Goal: Task Accomplishment & Management: Use online tool/utility

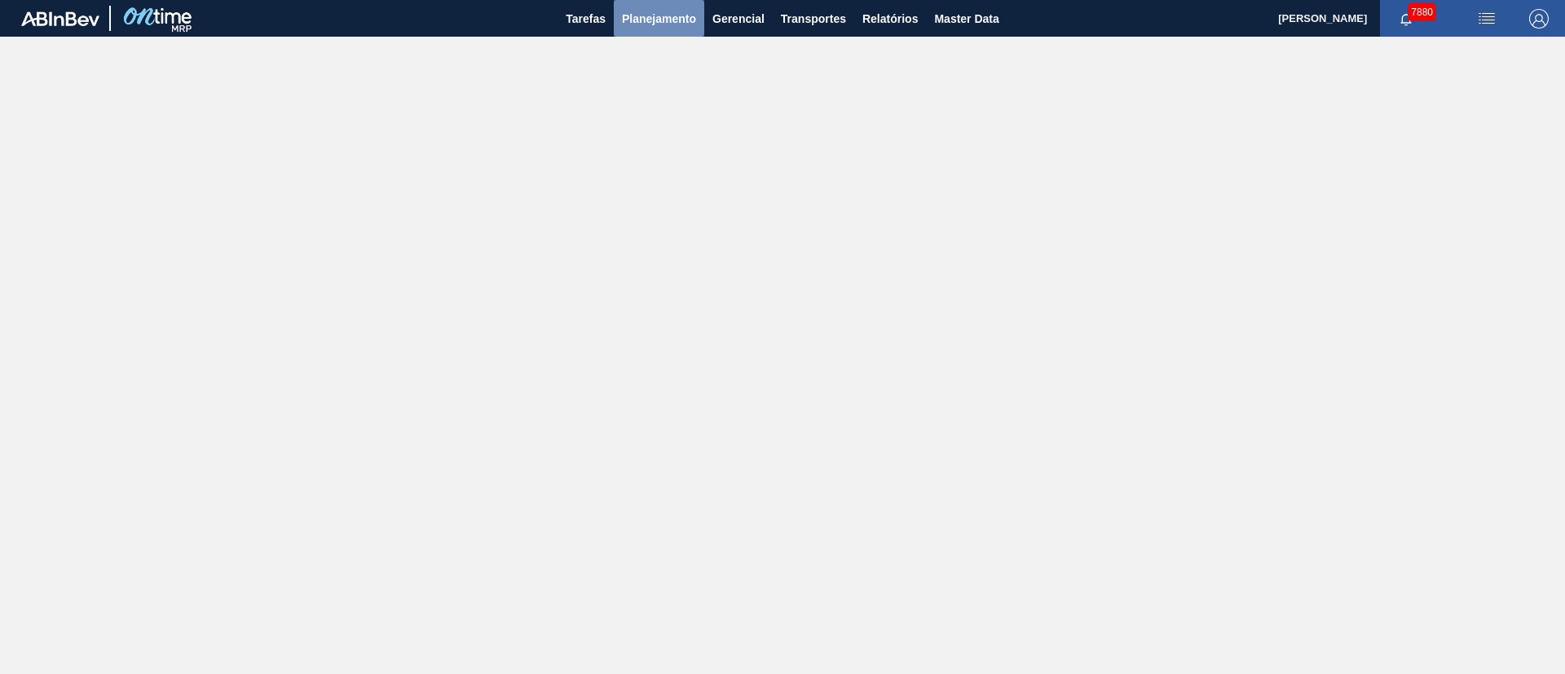
click at [651, 29] on button "Planejamento" at bounding box center [659, 18] width 90 height 37
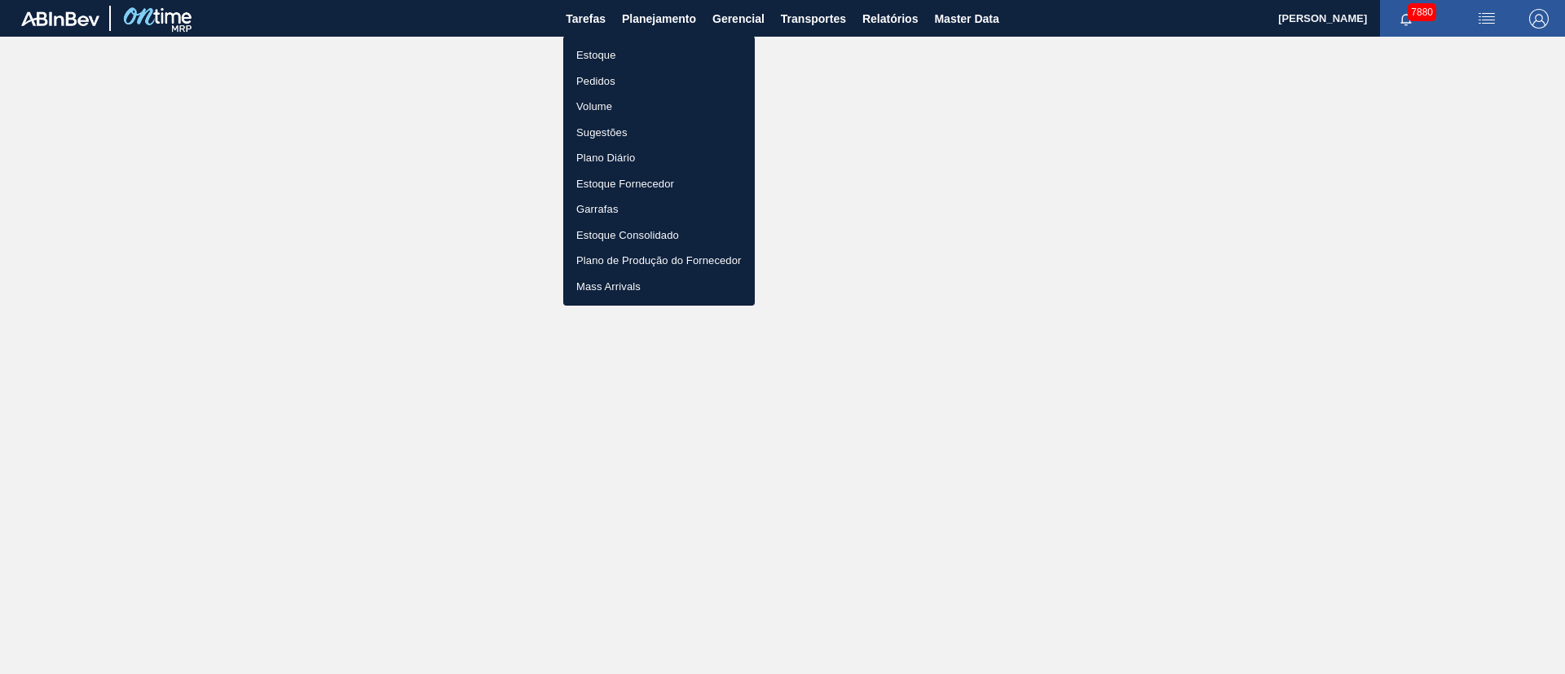
click at [593, 88] on li "Pedidos" at bounding box center [659, 81] width 192 height 26
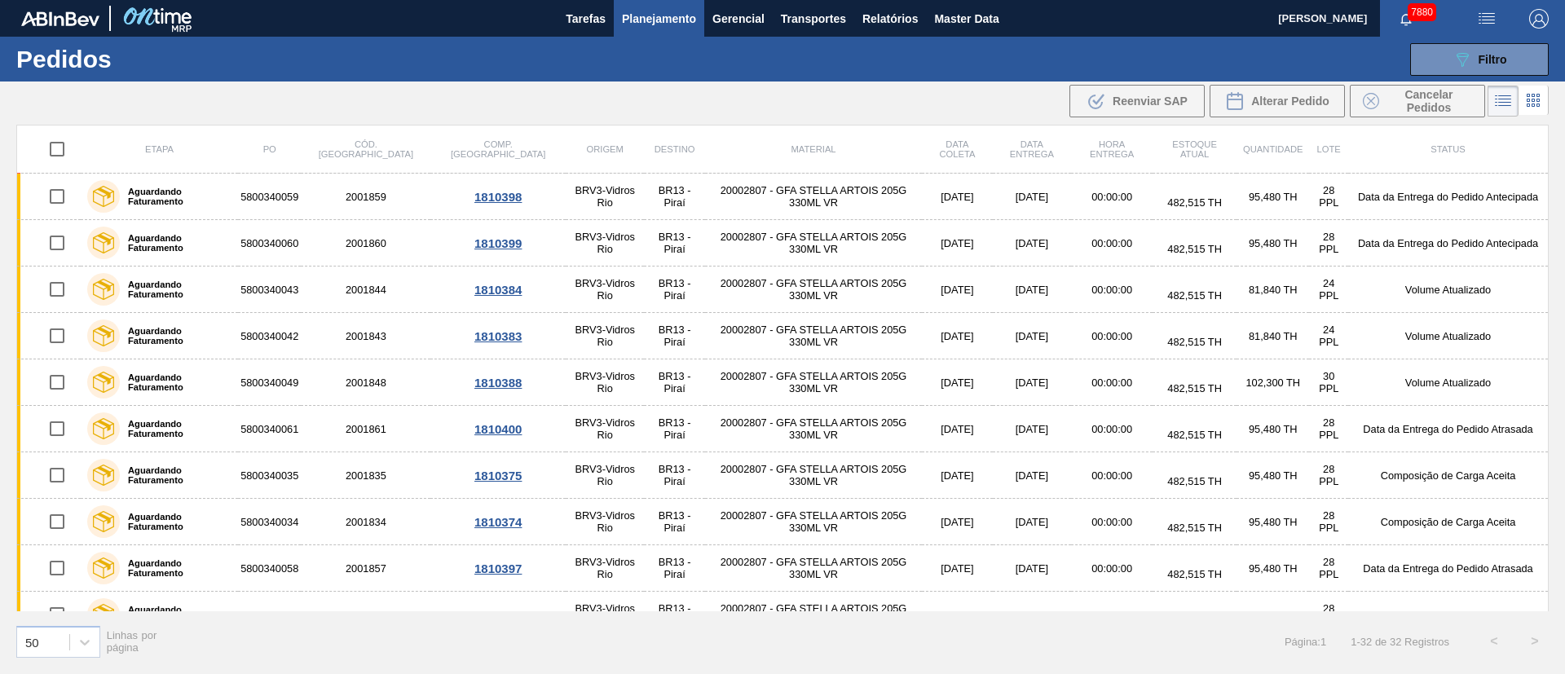
click at [662, 20] on span "Planejamento" at bounding box center [659, 19] width 74 height 20
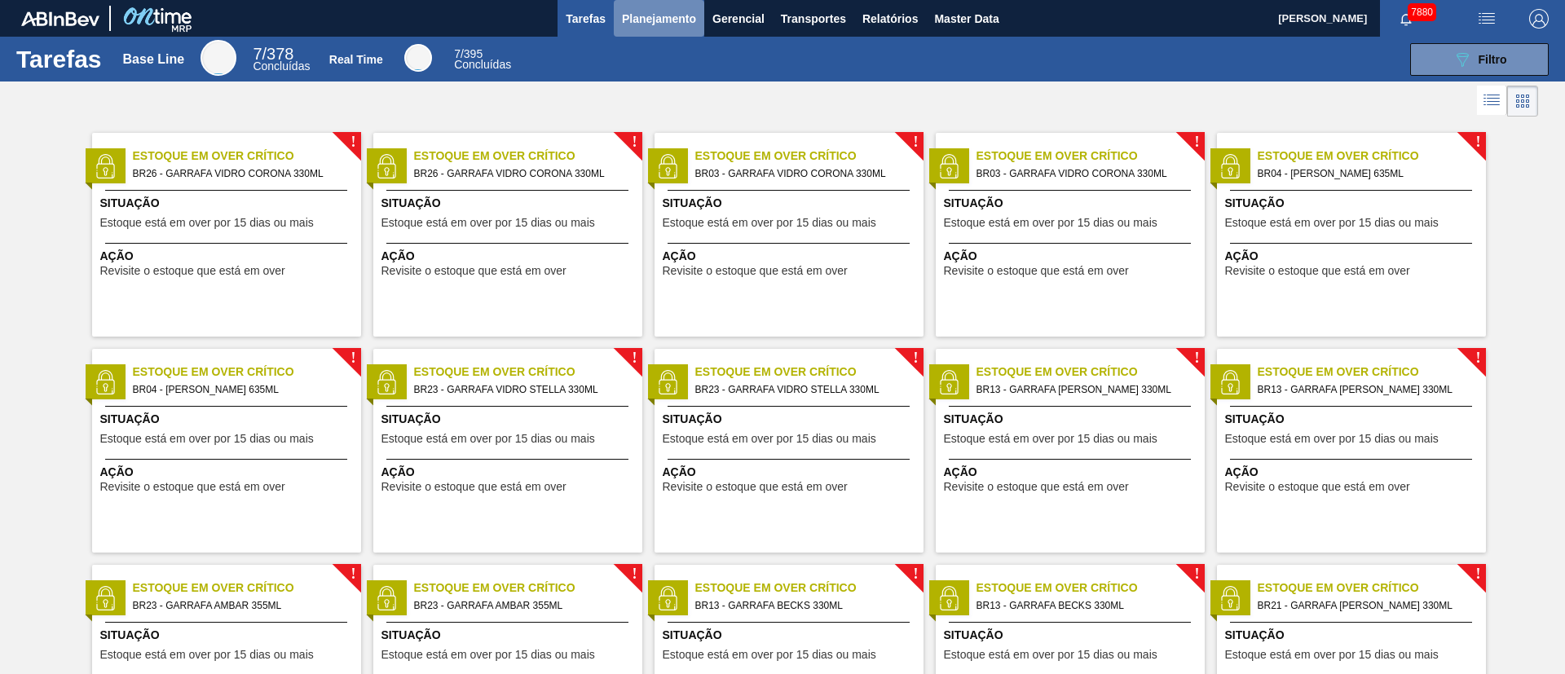
click at [647, 26] on span "Planejamento" at bounding box center [659, 19] width 74 height 20
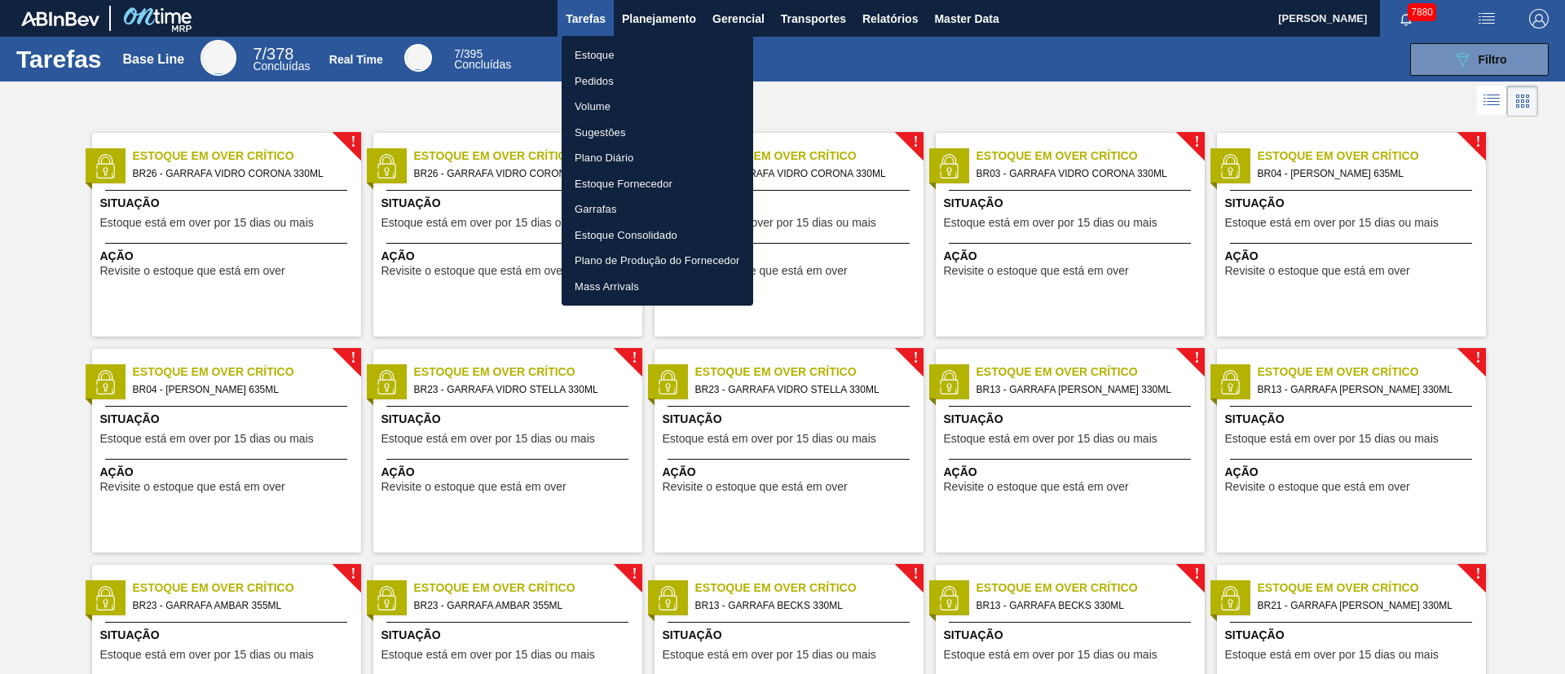
click at [596, 89] on li "Pedidos" at bounding box center [658, 81] width 192 height 26
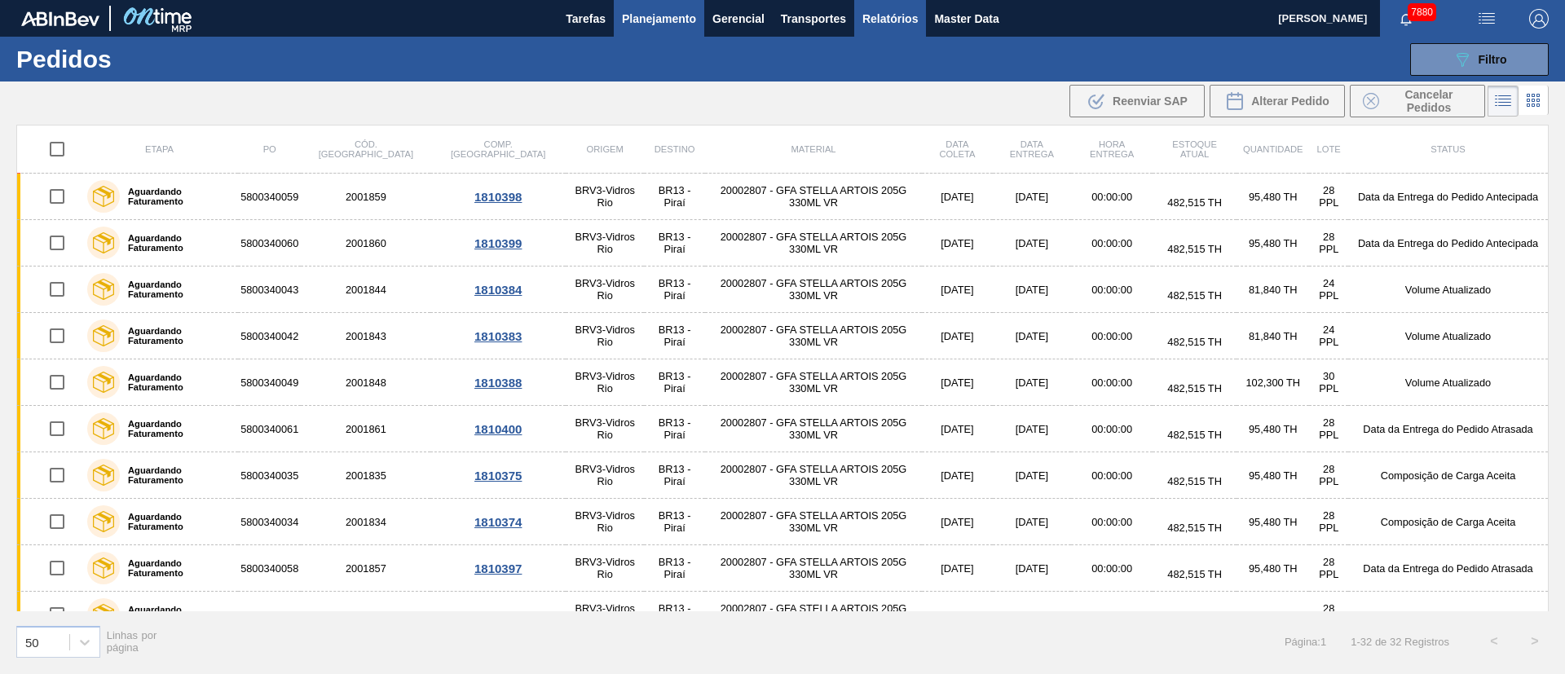
click at [878, 27] on span "Relatórios" at bounding box center [889, 19] width 55 height 20
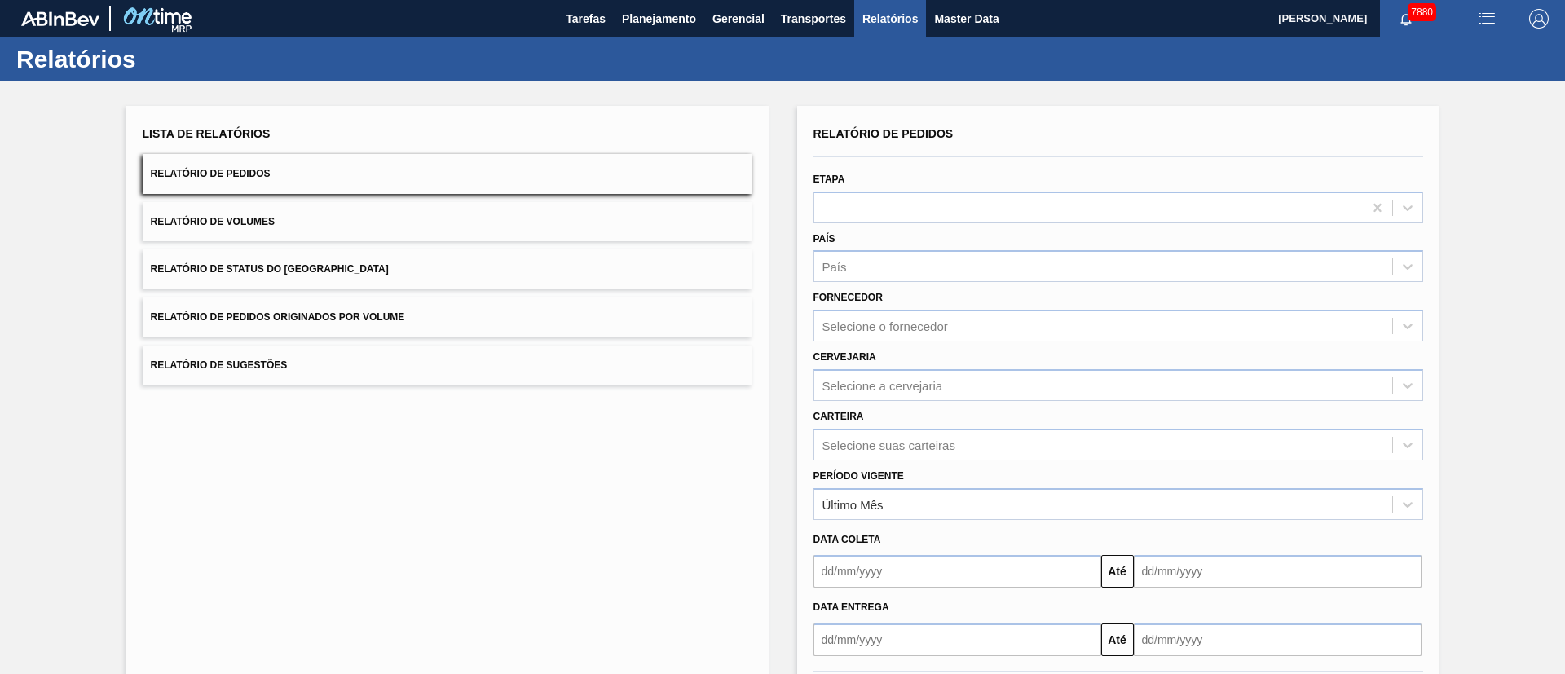
click at [355, 321] on span "Relatório de Pedidos Originados por Volume" at bounding box center [278, 316] width 254 height 11
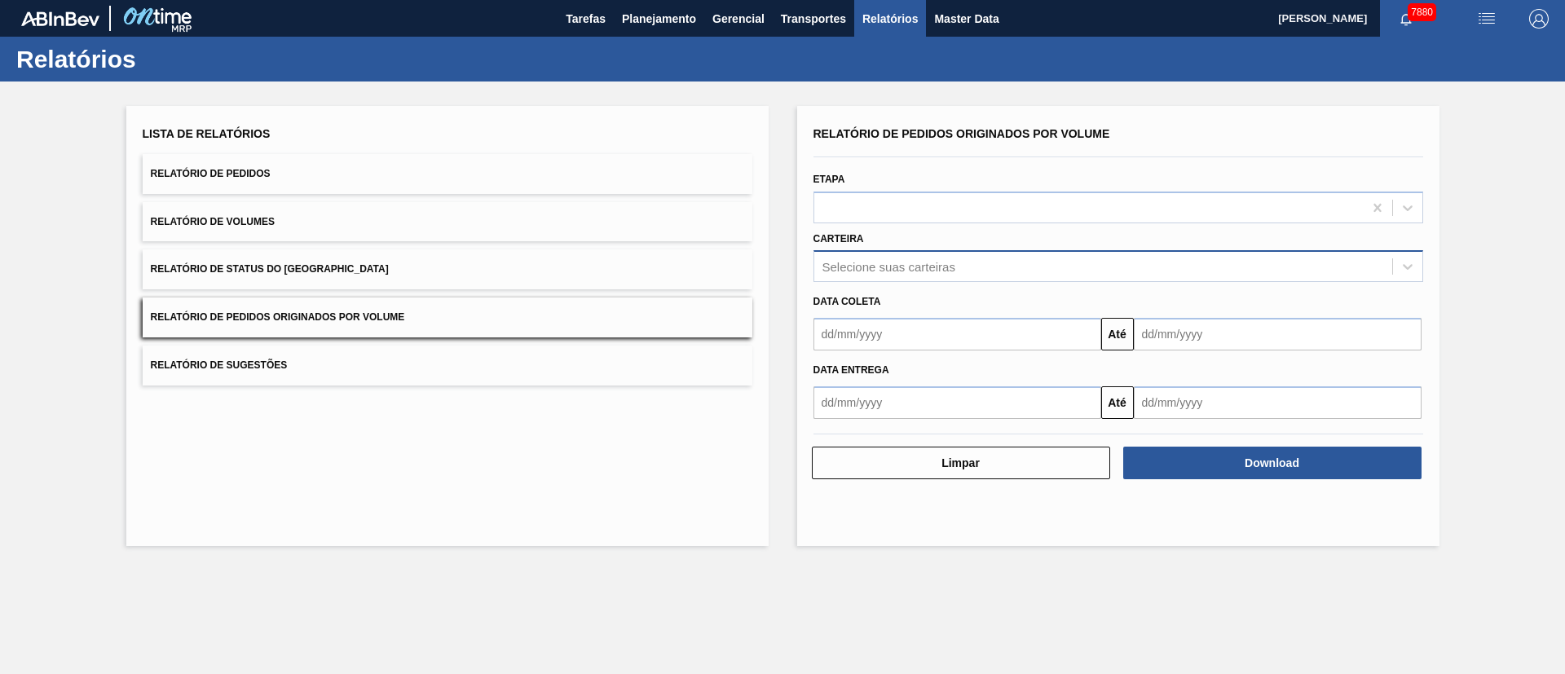
click at [904, 264] on div "Selecione suas carteiras" at bounding box center [888, 267] width 133 height 14
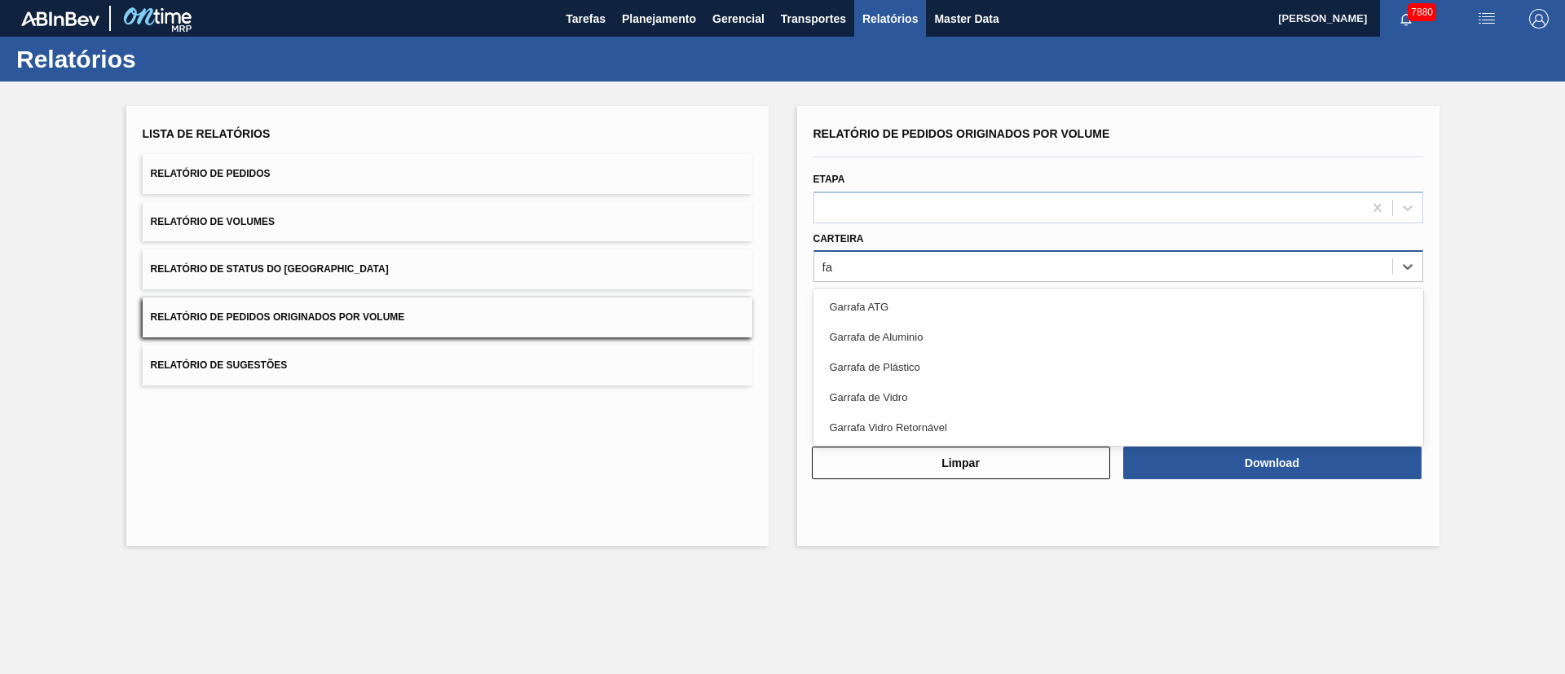
type input "f"
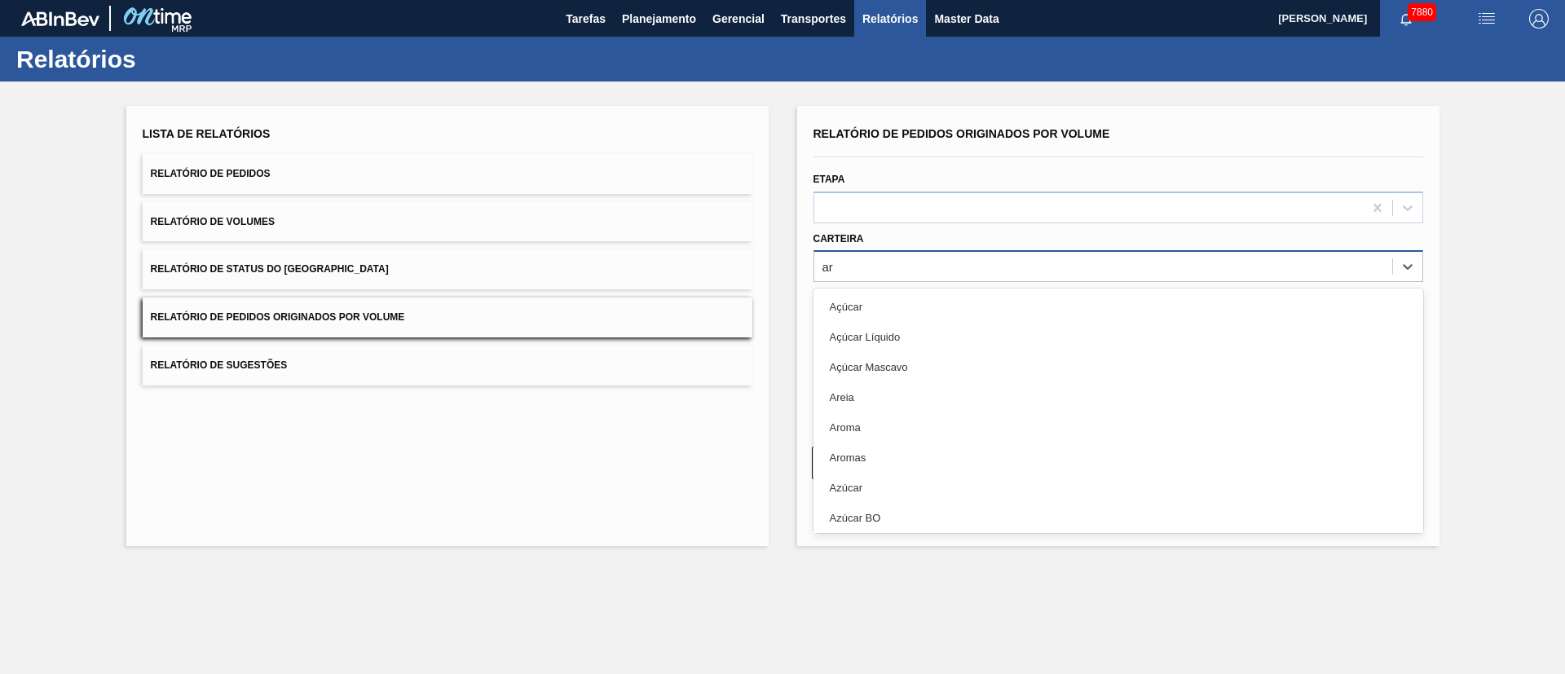
type input "a"
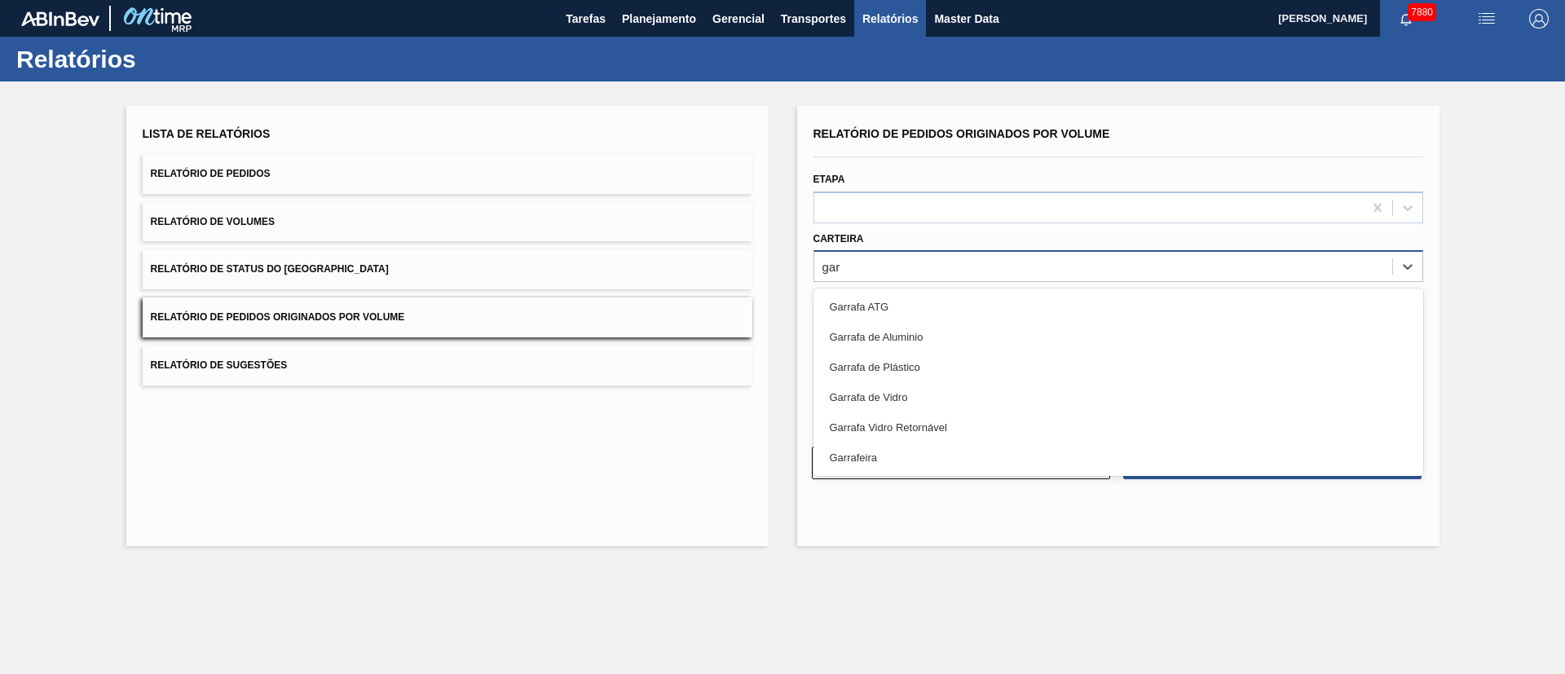
type input "garr"
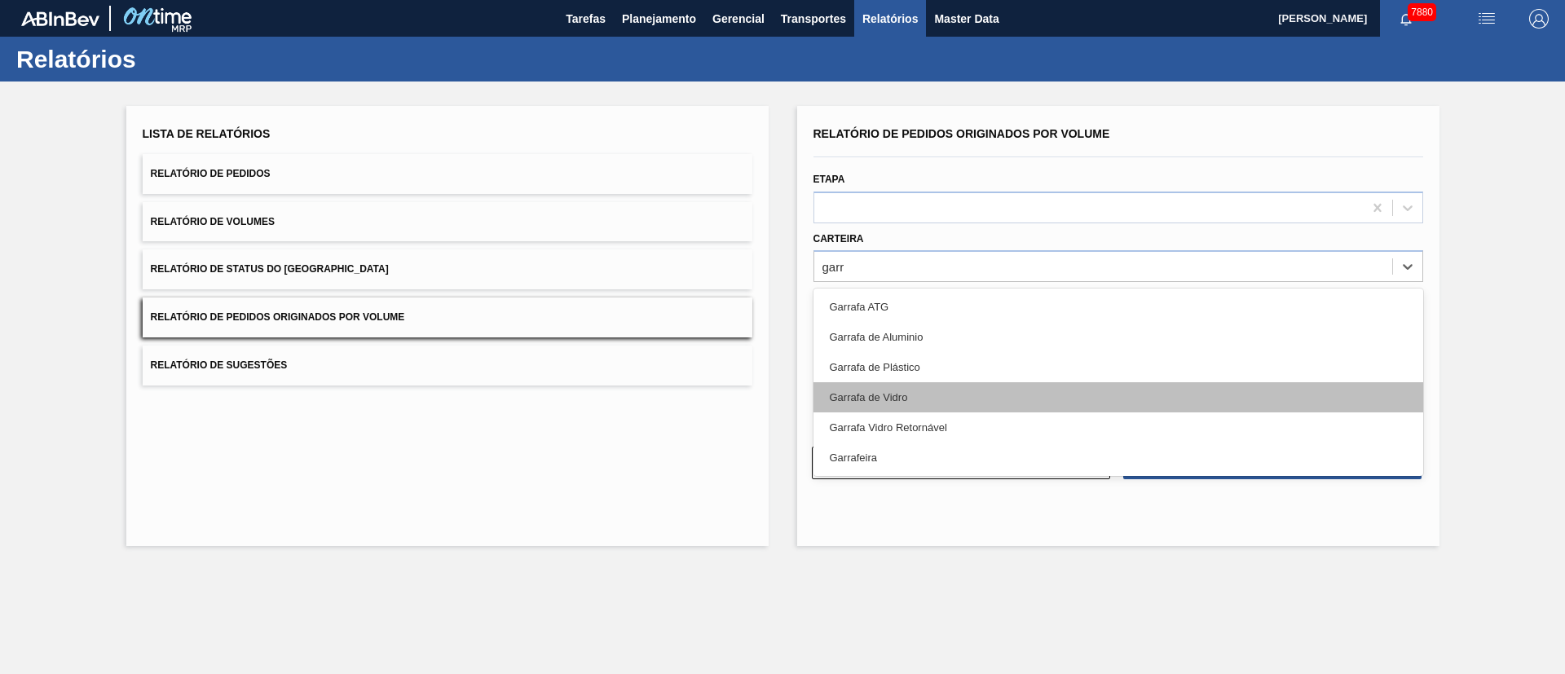
click at [896, 399] on div "Garrafa de Vidro" at bounding box center [1118, 397] width 610 height 30
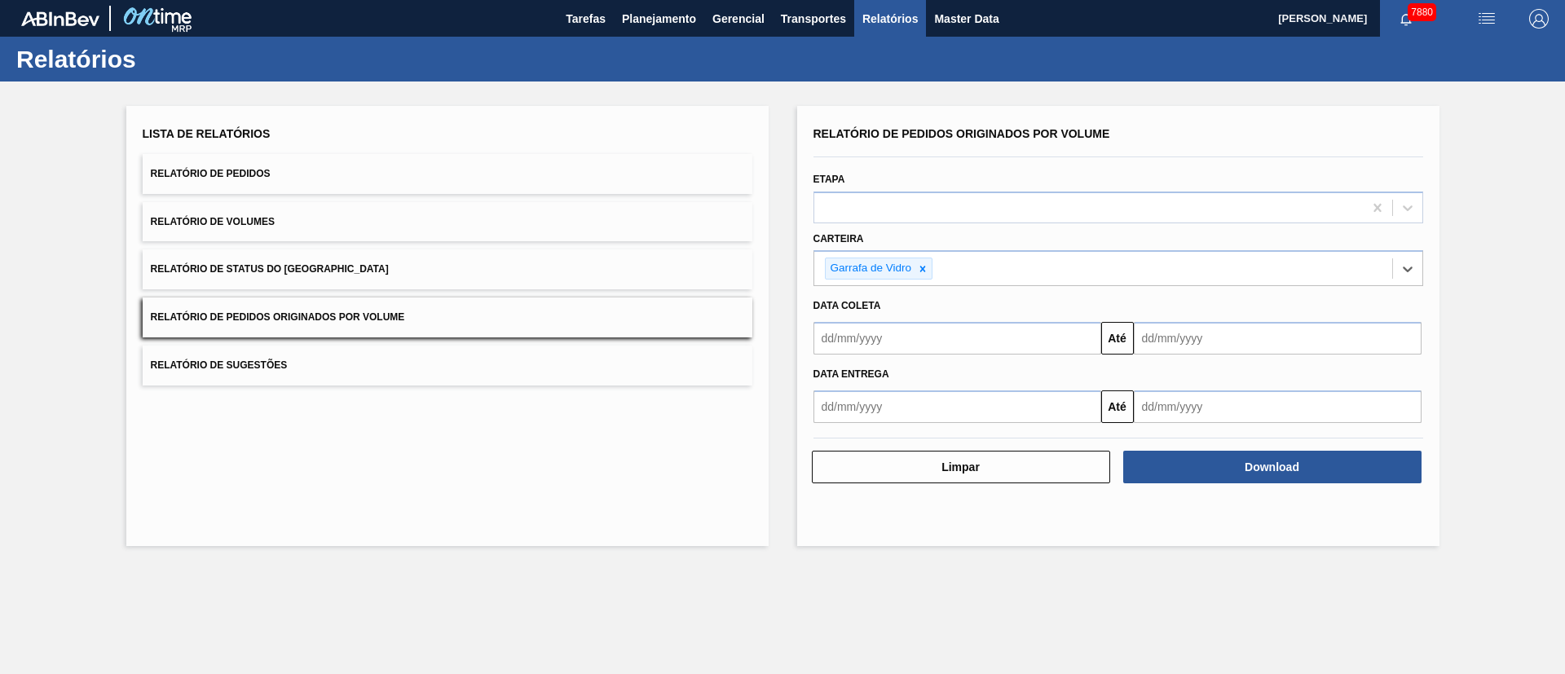
click at [883, 329] on input "text" at bounding box center [957, 338] width 288 height 33
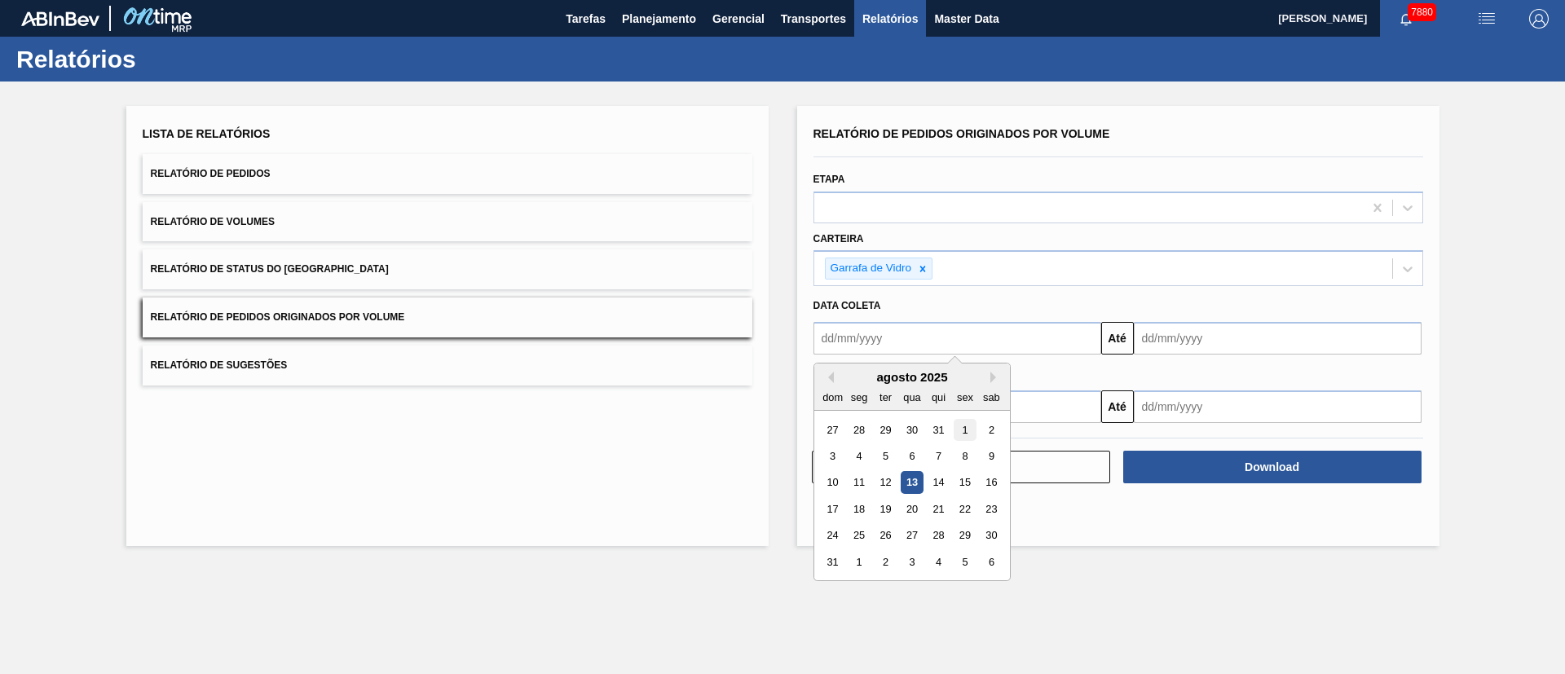
click at [967, 423] on div "1" at bounding box center [965, 430] width 22 height 22
type input "01/08/2025"
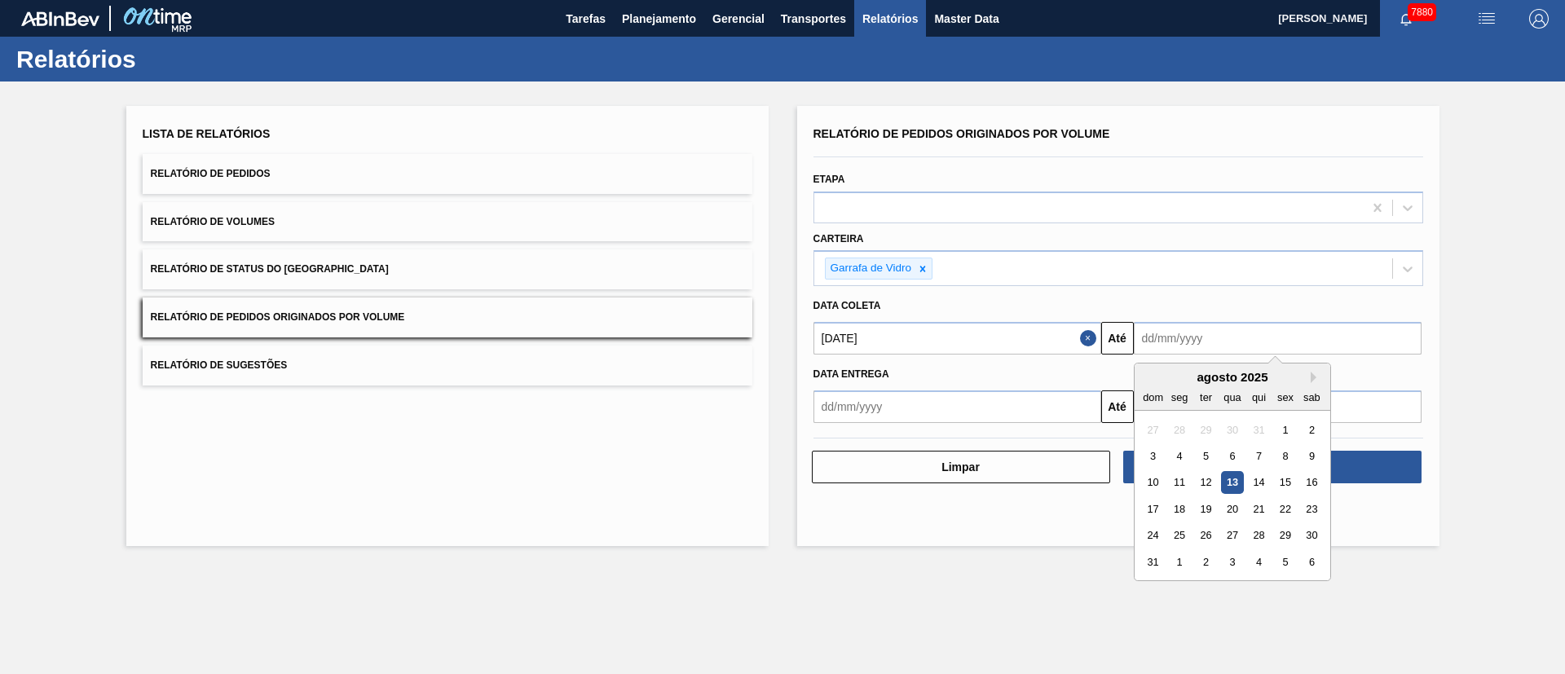
click at [1042, 346] on input "text" at bounding box center [1278, 338] width 288 height 33
click at [1042, 448] on div "31" at bounding box center [1153, 562] width 22 height 22
type input "31/08/2025"
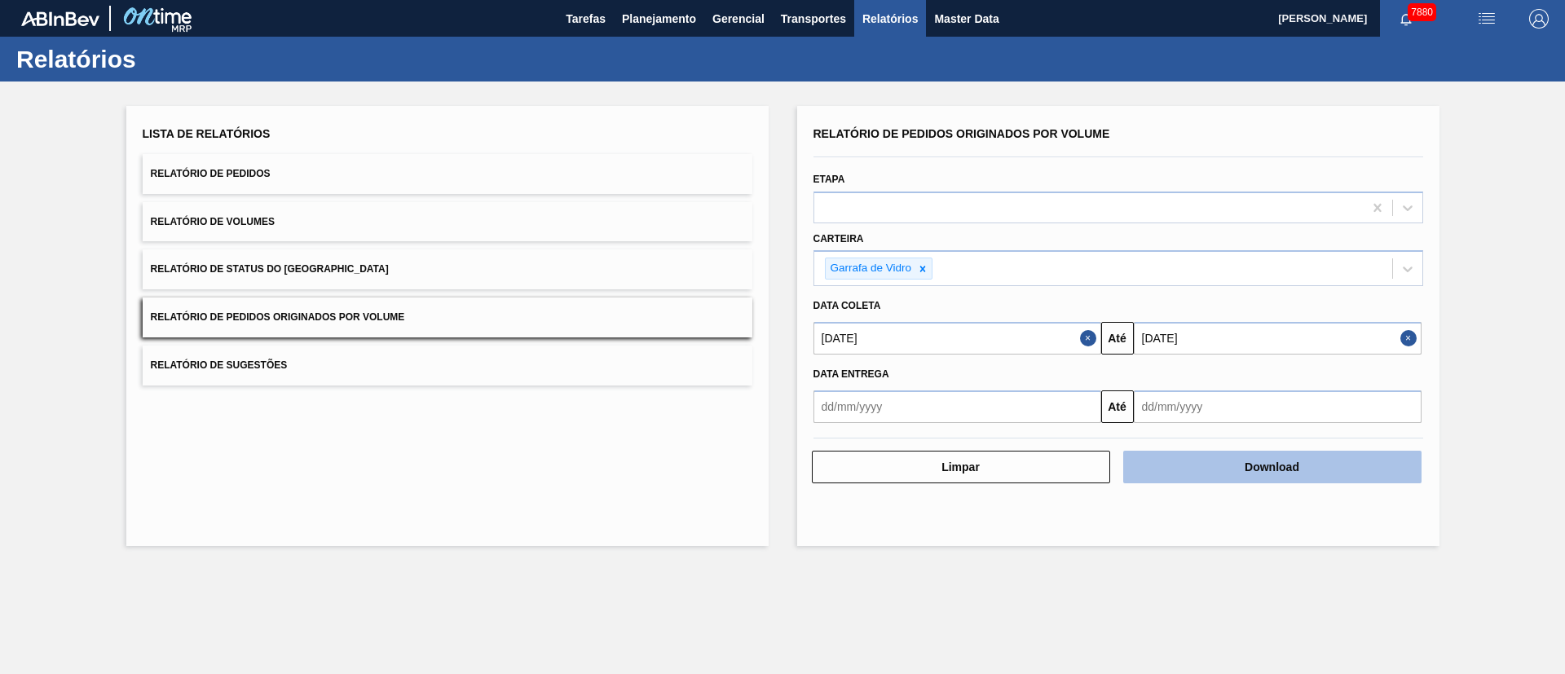
click at [1042, 448] on button "Download" at bounding box center [1272, 467] width 298 height 33
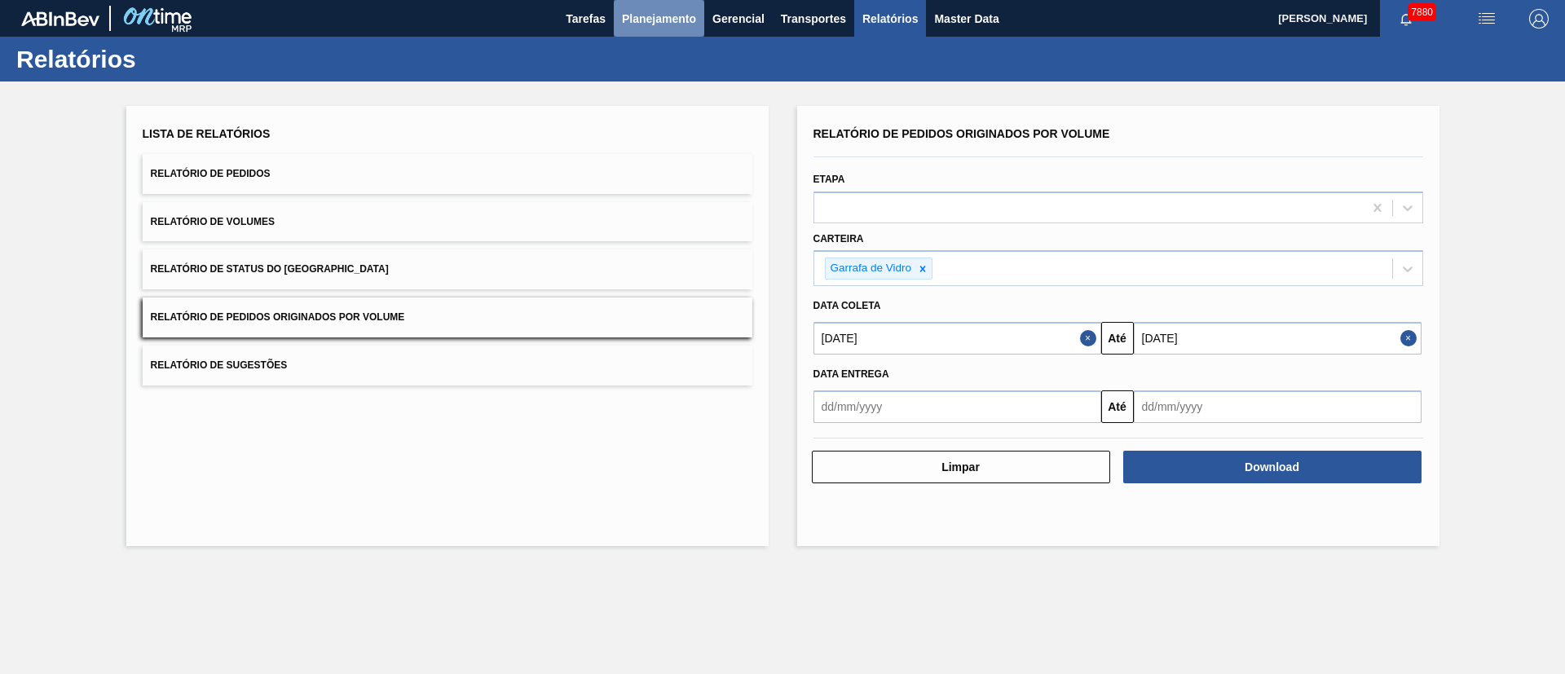
click at [630, 27] on span "Planejamento" at bounding box center [659, 19] width 74 height 20
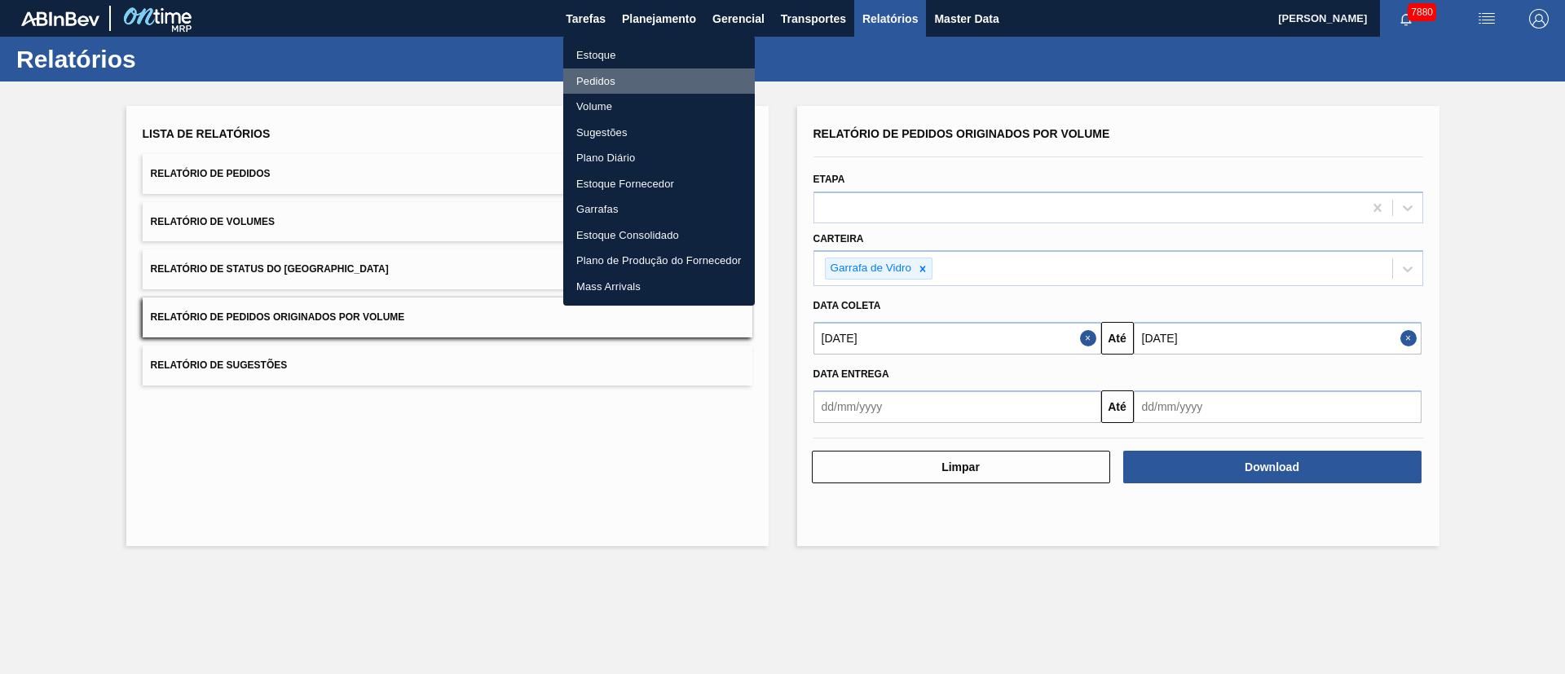
click at [606, 77] on li "Pedidos" at bounding box center [659, 81] width 192 height 26
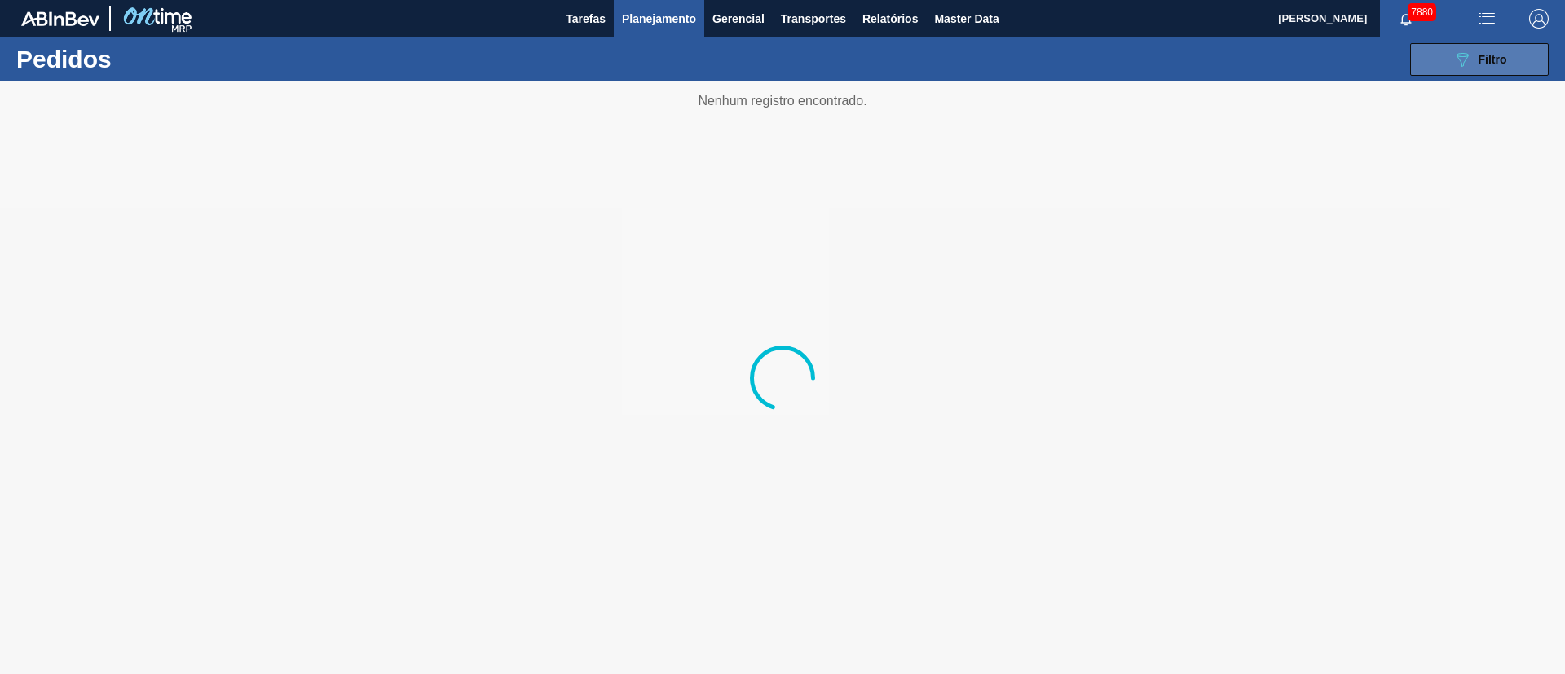
drag, startPoint x: 1462, startPoint y: 57, endPoint x: 1461, endPoint y: 68, distance: 11.4
click at [1042, 61] on icon "089F7B8B-B2A5-4AFE-B5C0-19BA573D28AC" at bounding box center [1462, 60] width 20 height 20
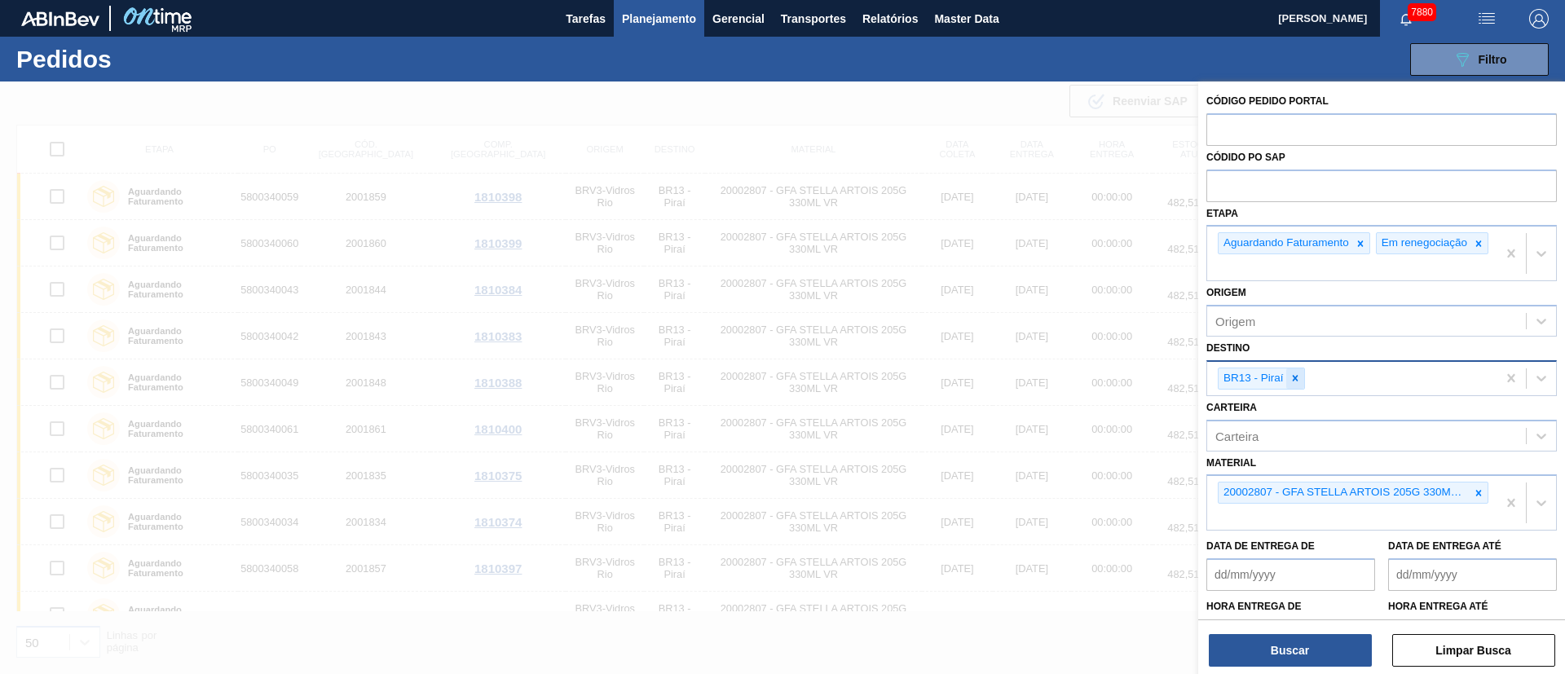
click at [1042, 384] on icon at bounding box center [1294, 377] width 11 height 11
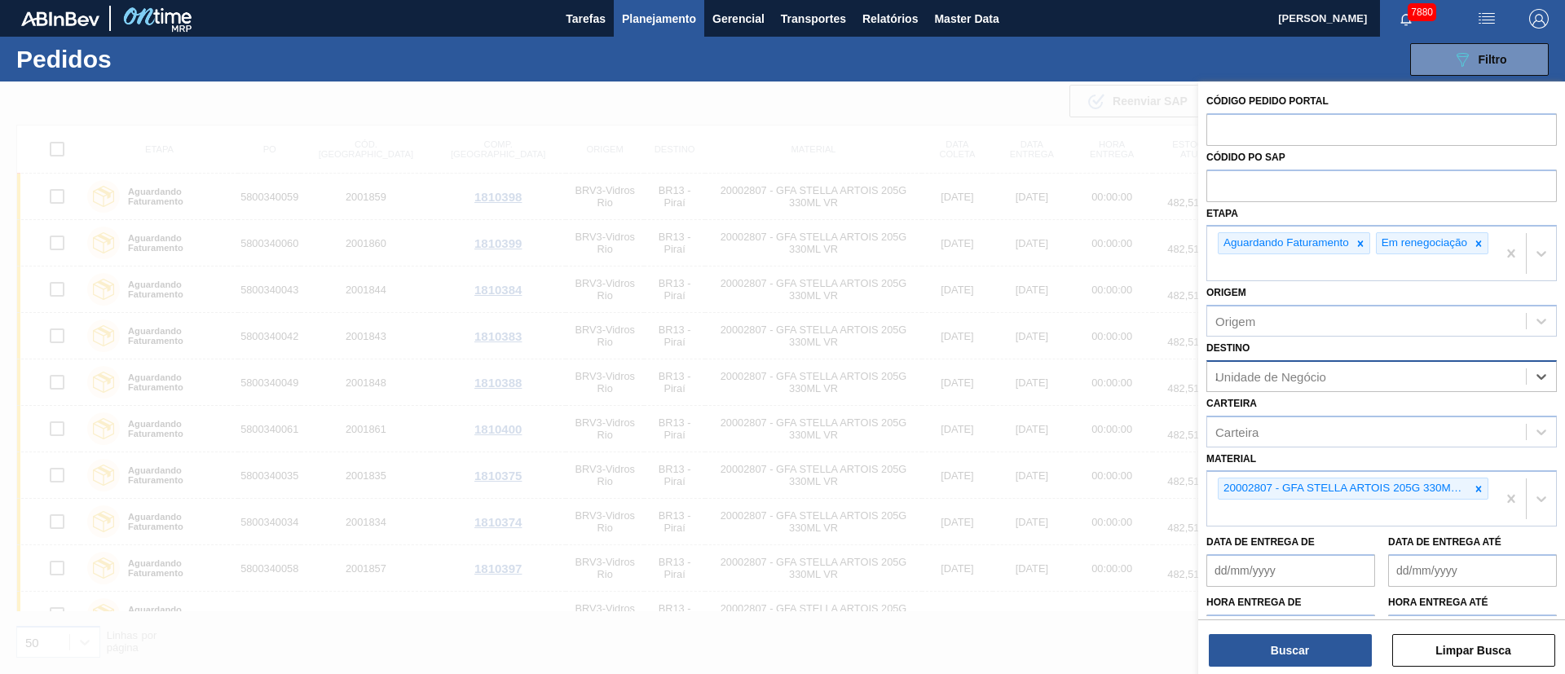
type input "26"
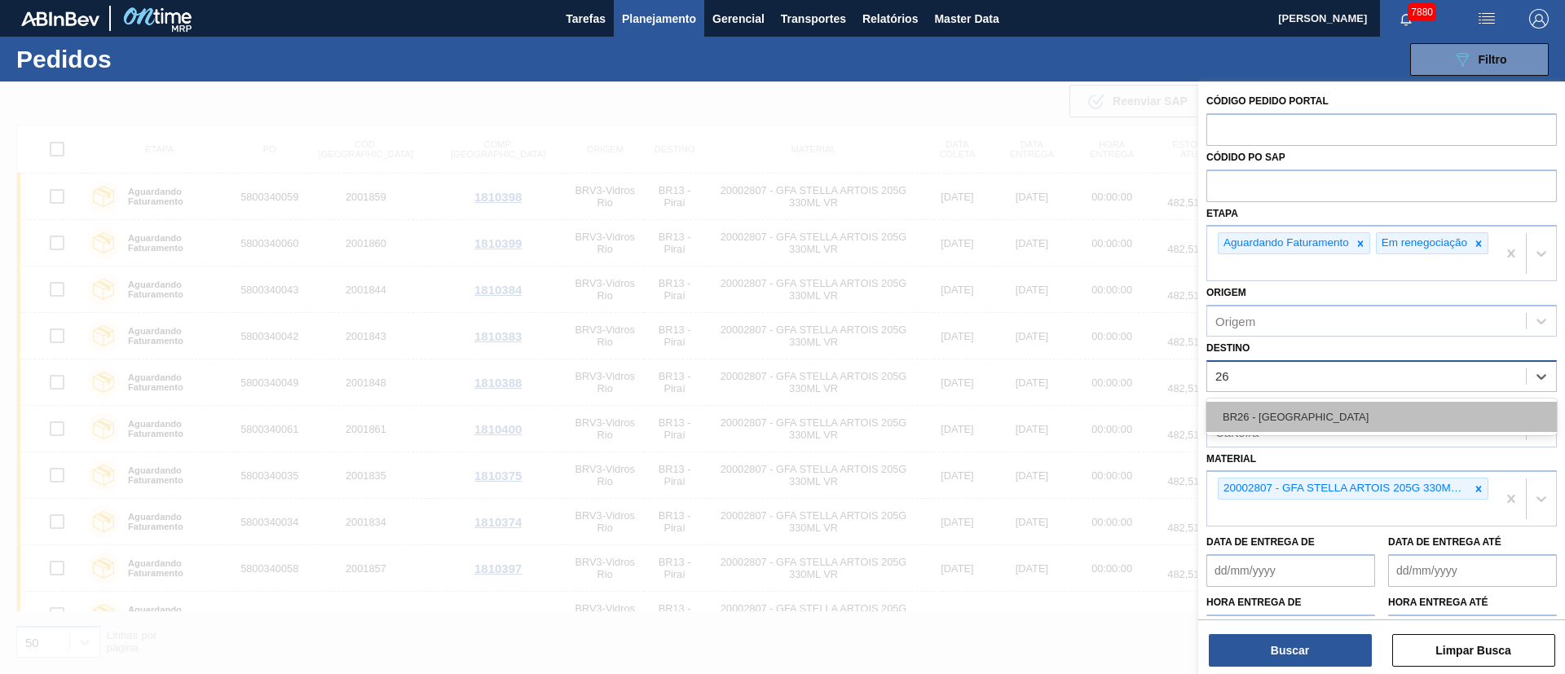
click at [1042, 432] on div "BR26 - Uberlândia" at bounding box center [1381, 417] width 350 height 30
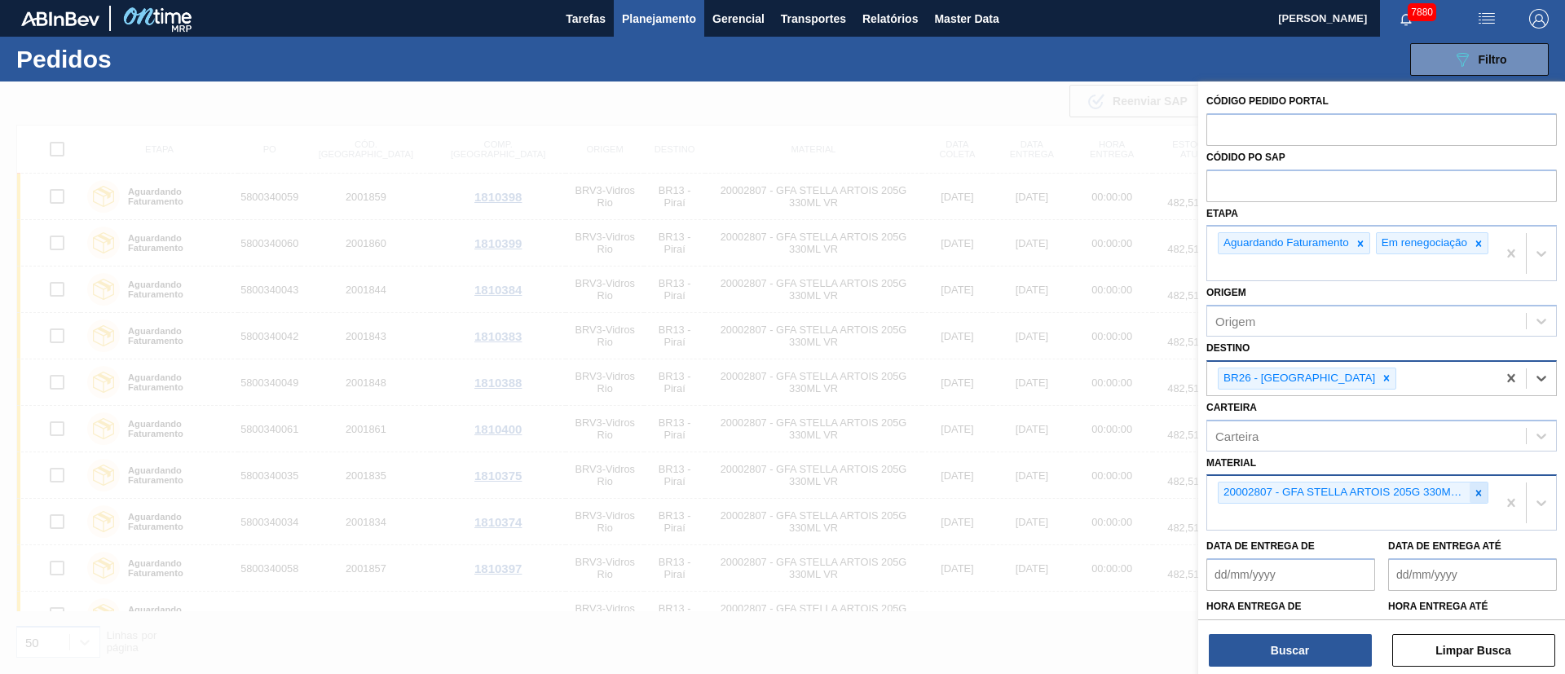
click at [1042, 448] on icon at bounding box center [1478, 492] width 11 height 11
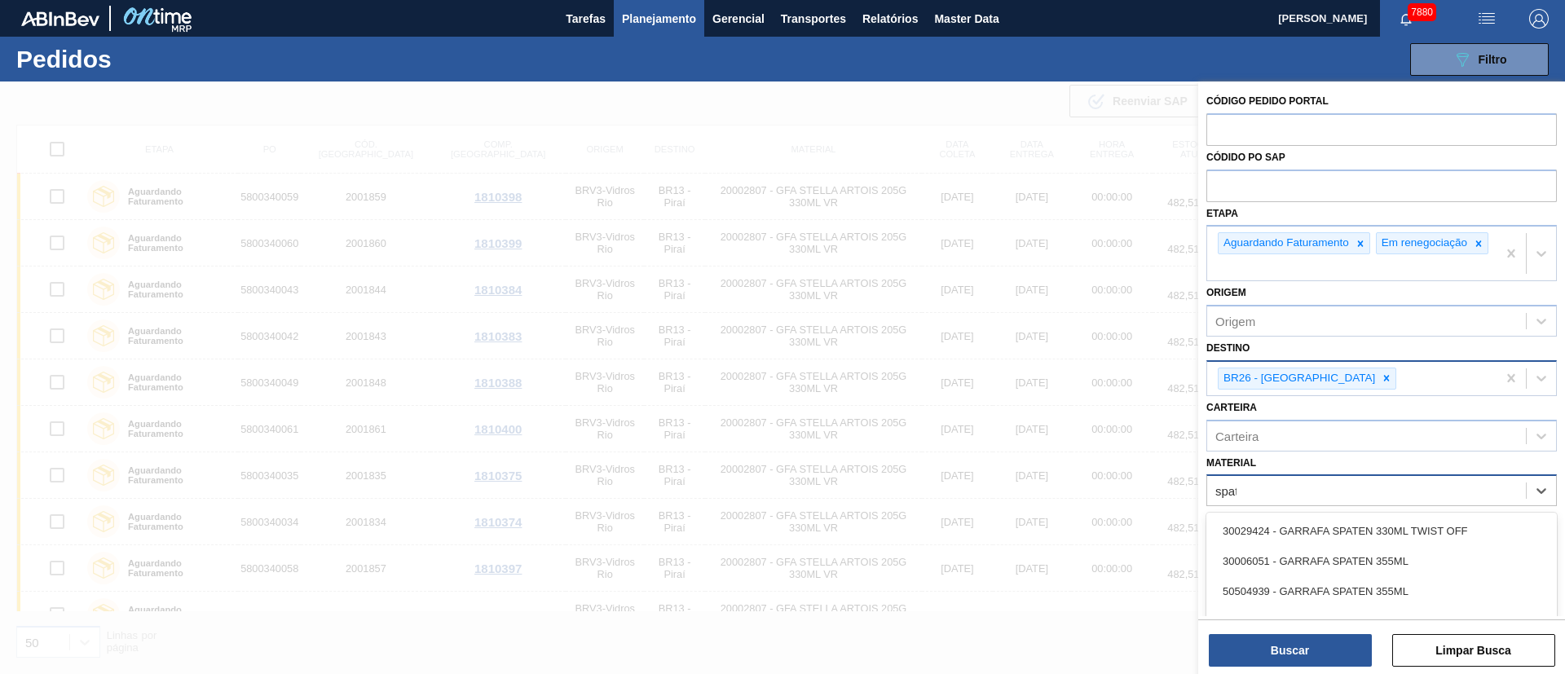
type input "spate"
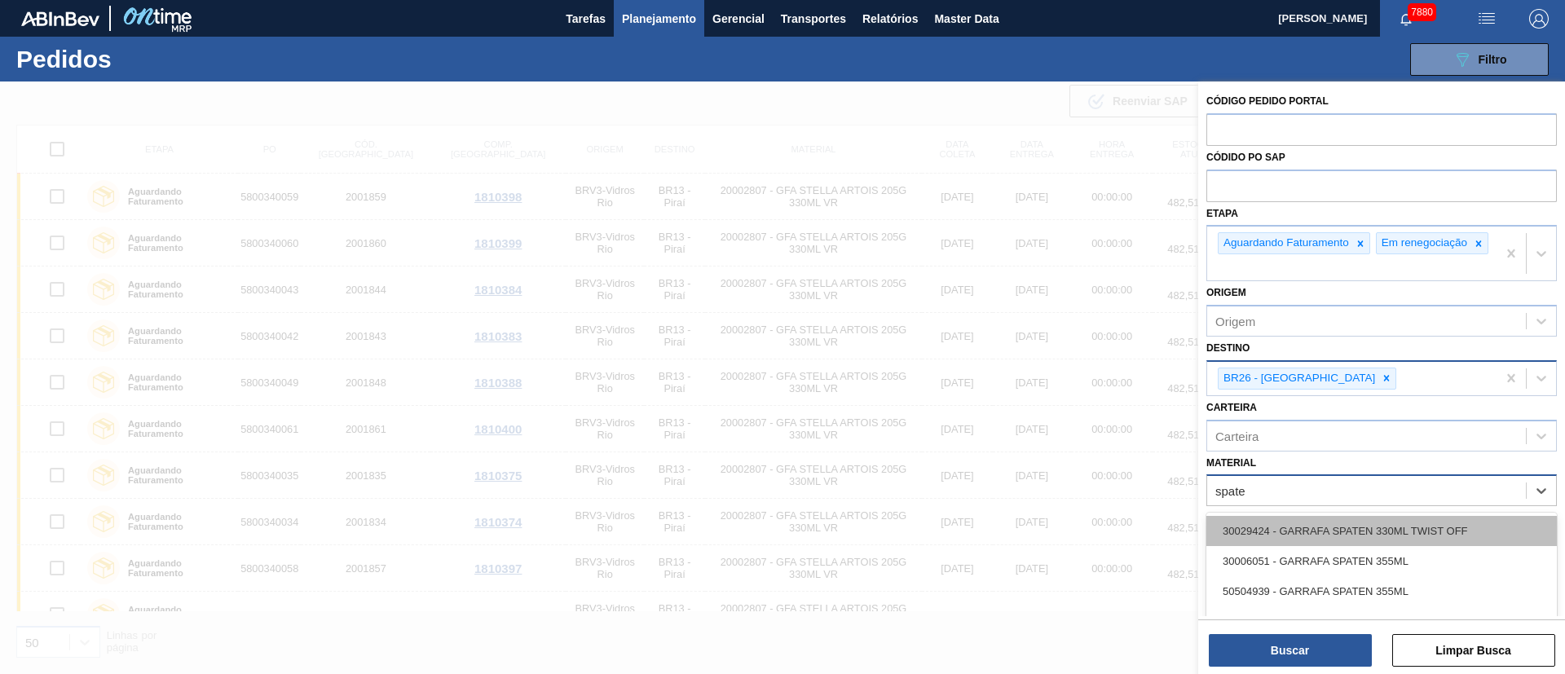
click at [1042, 448] on div "30029424 - GARRAFA SPATEN 330ML TWIST OFF" at bounding box center [1381, 531] width 350 height 30
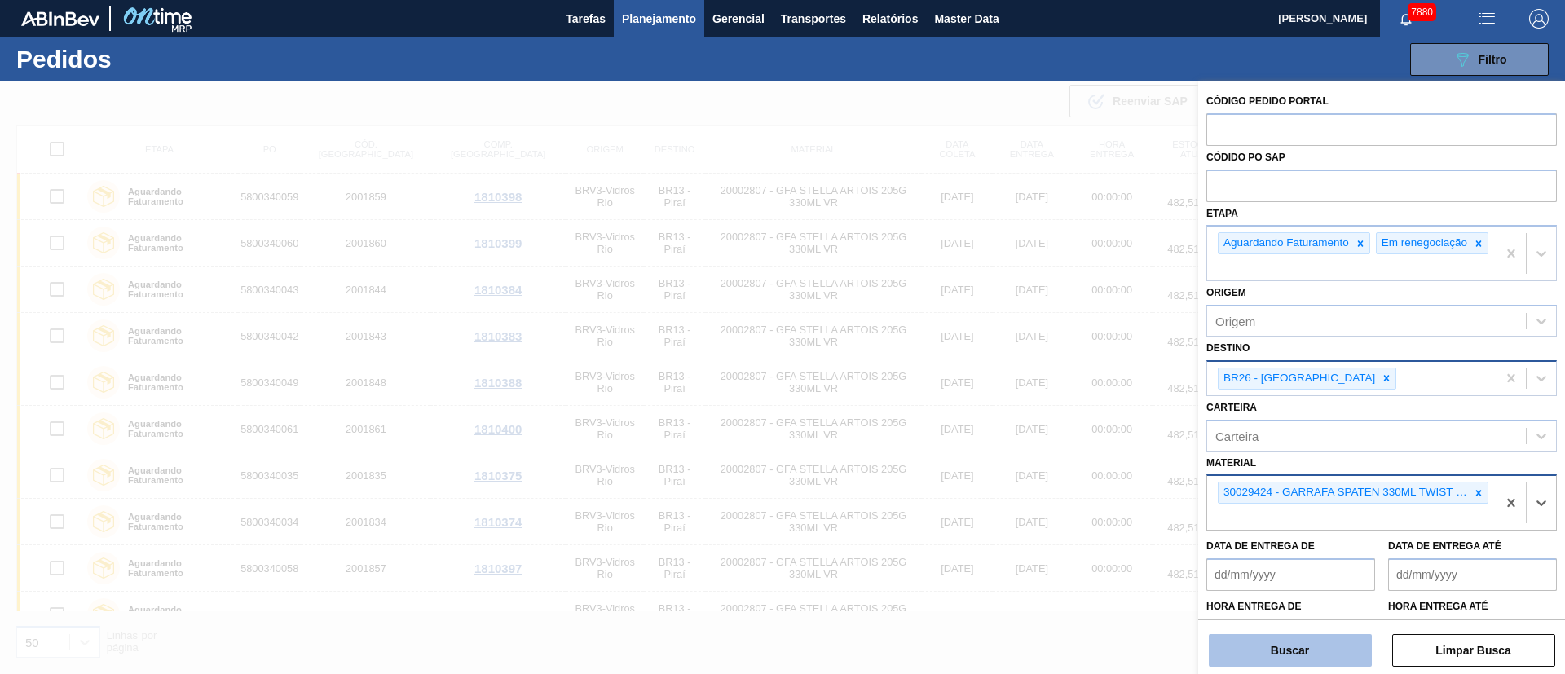
click at [1042, 448] on button "Buscar" at bounding box center [1290, 650] width 163 height 33
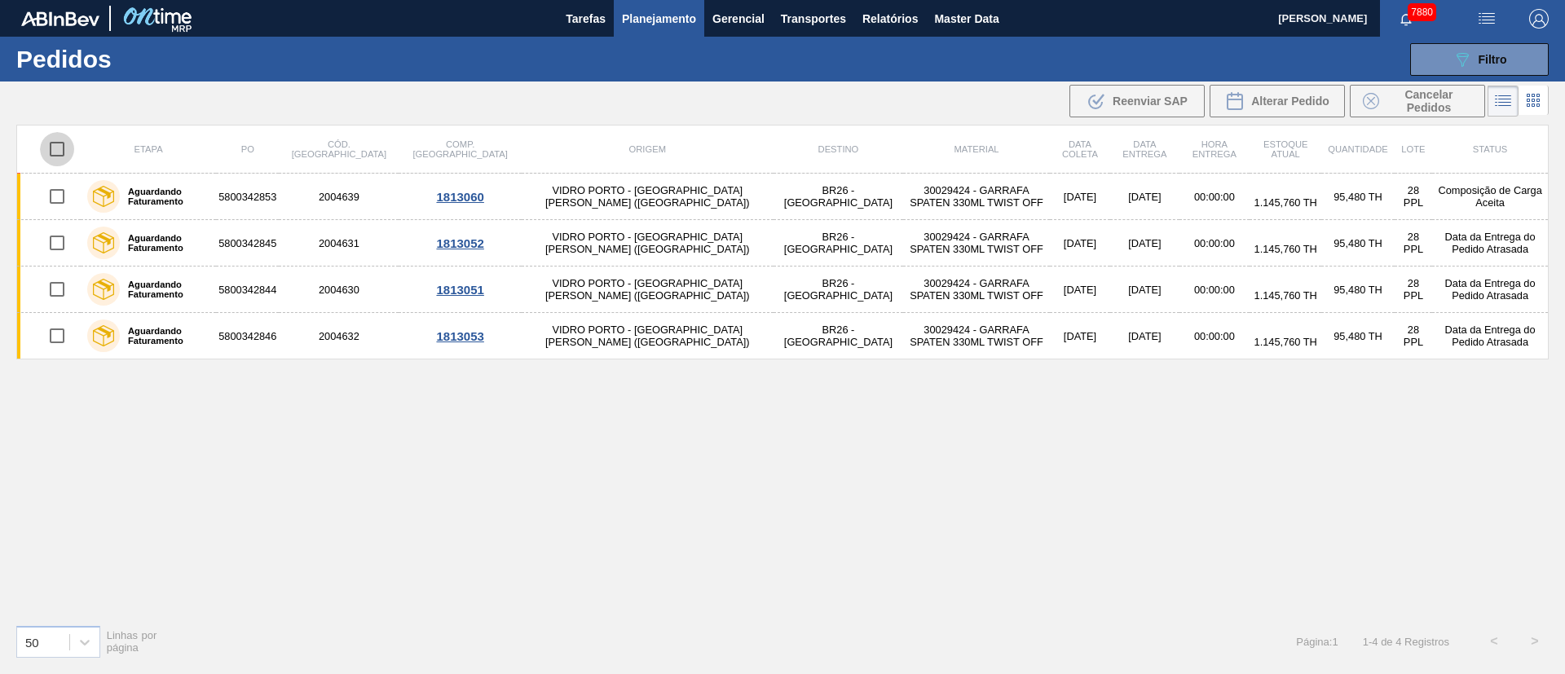
click at [55, 154] on input "checkbox" at bounding box center [57, 149] width 34 height 34
checkbox input "true"
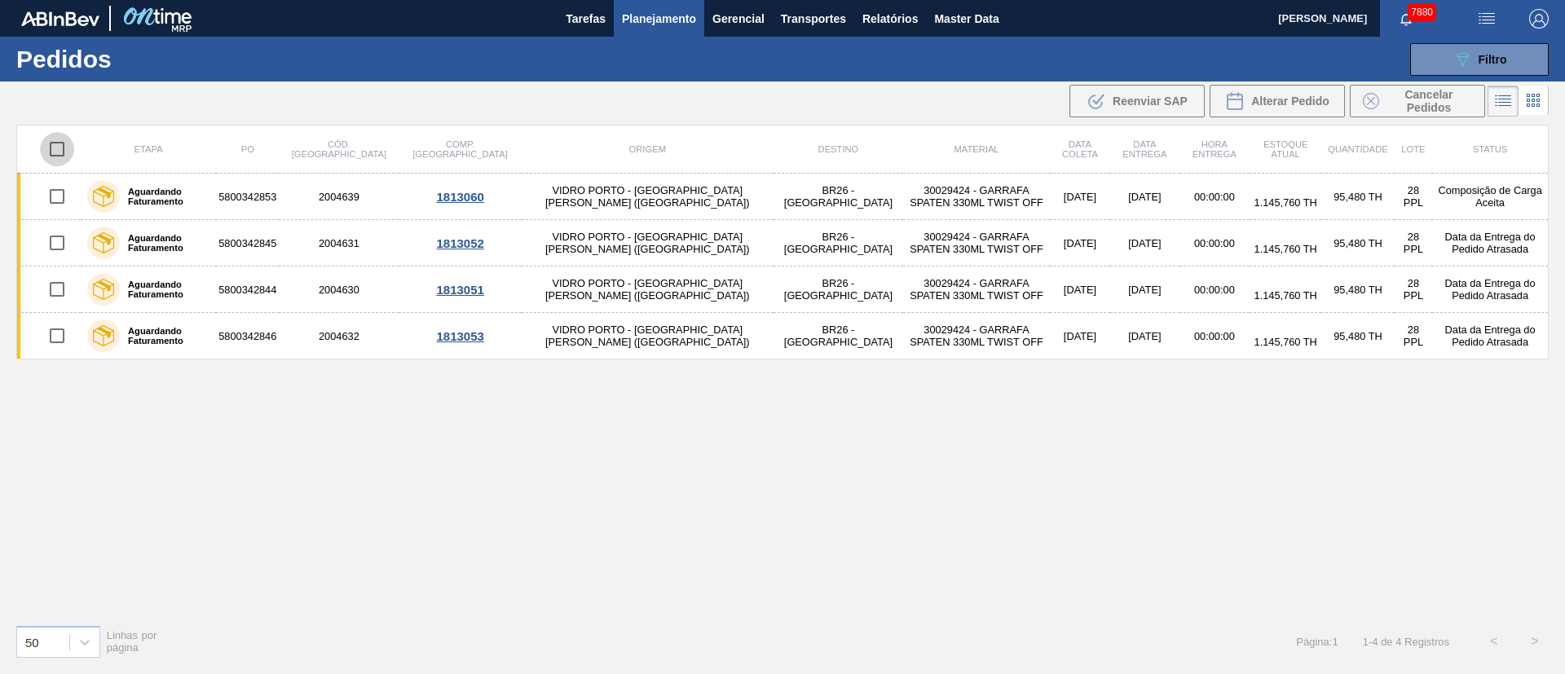
checkbox input "true"
click at [1042, 106] on span "Cancelar Pedidos" at bounding box center [1429, 101] width 86 height 26
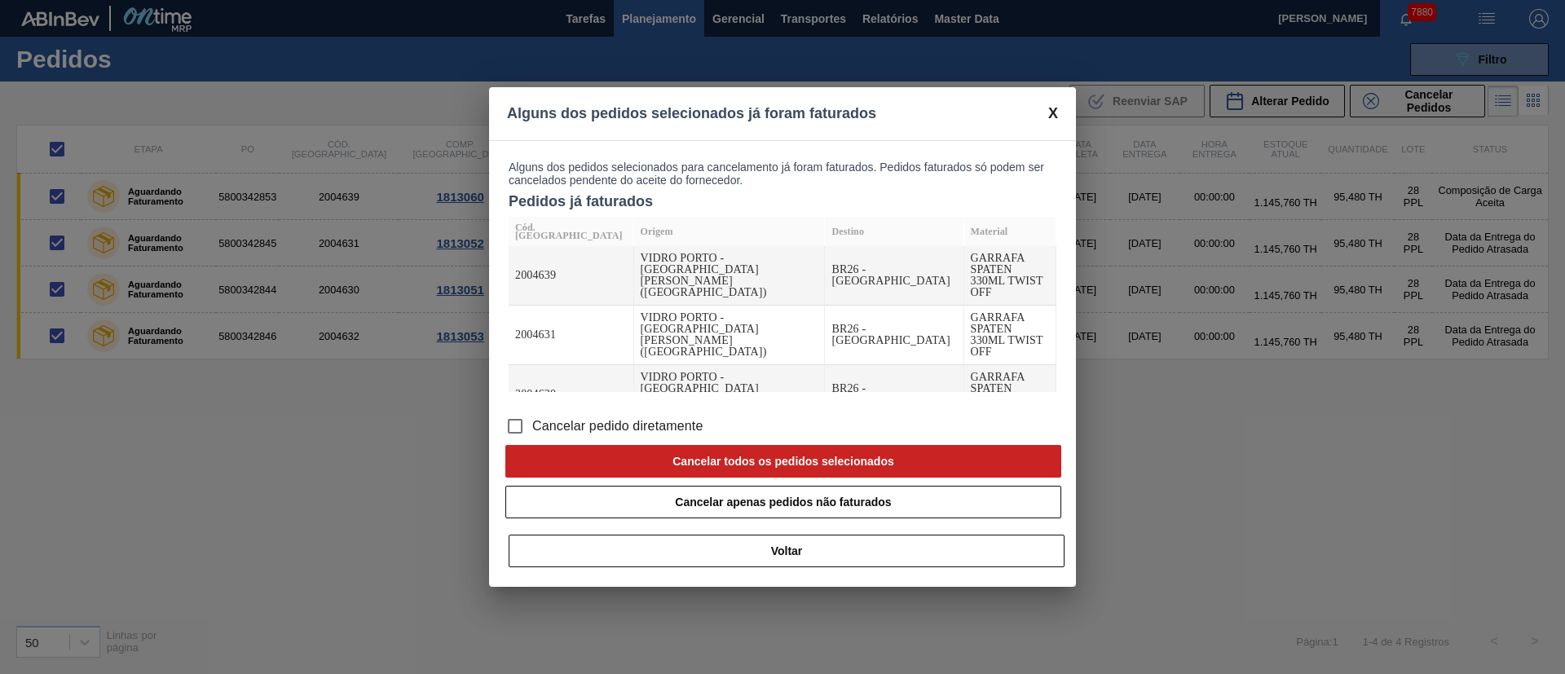
click at [519, 425] on input "Cancelar pedido diretamente" at bounding box center [515, 426] width 34 height 34
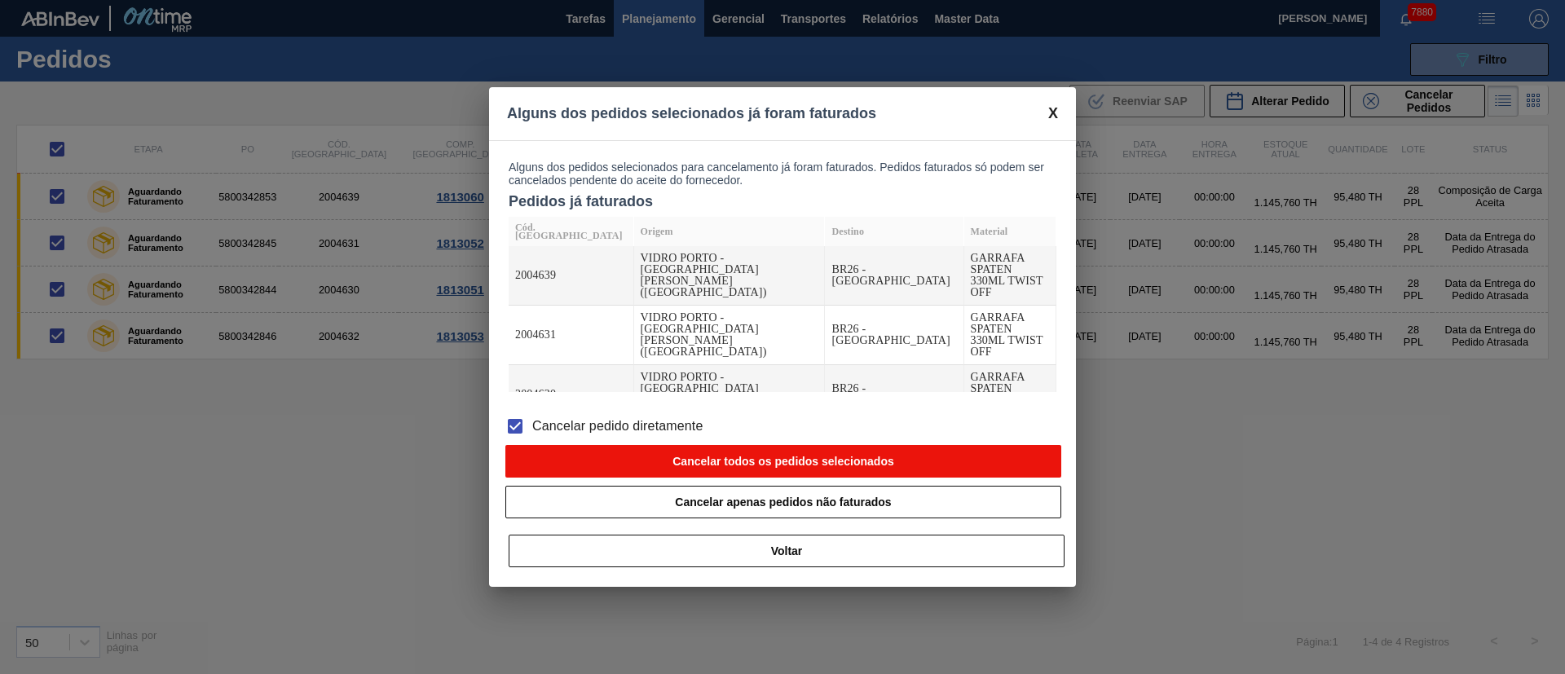
click at [789, 448] on button "Cancelar todos os pedidos selecionados" at bounding box center [783, 461] width 556 height 33
checkbox input "false"
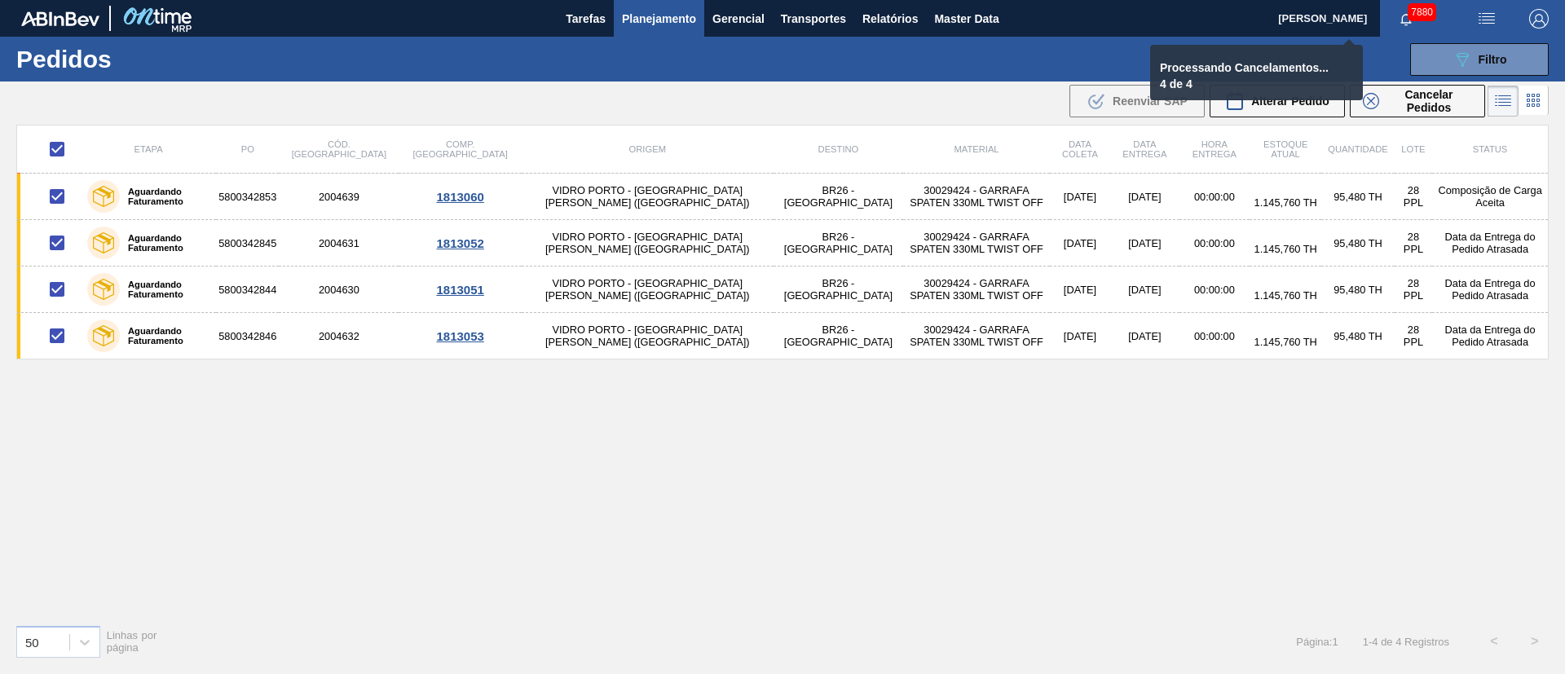
checkbox input "false"
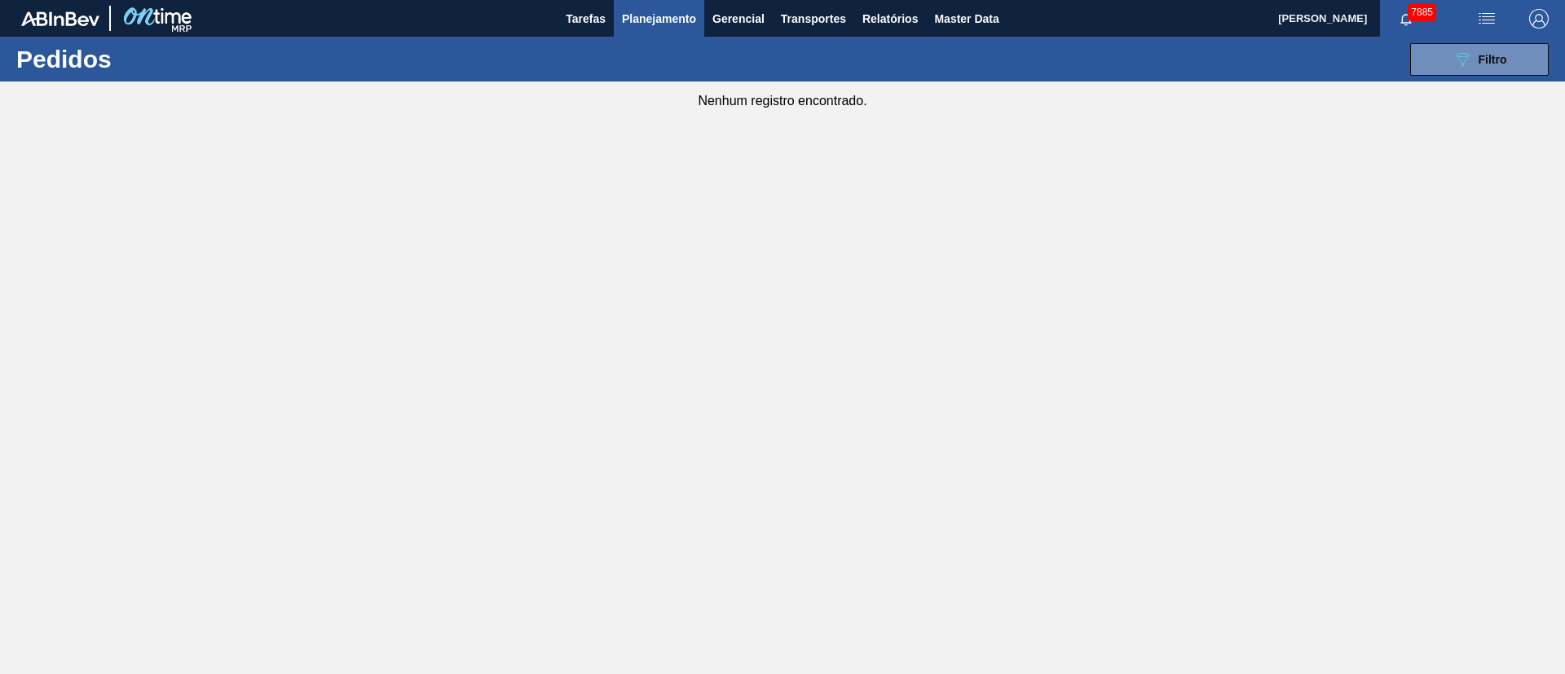
click at [672, 20] on span "Planejamento" at bounding box center [659, 19] width 74 height 20
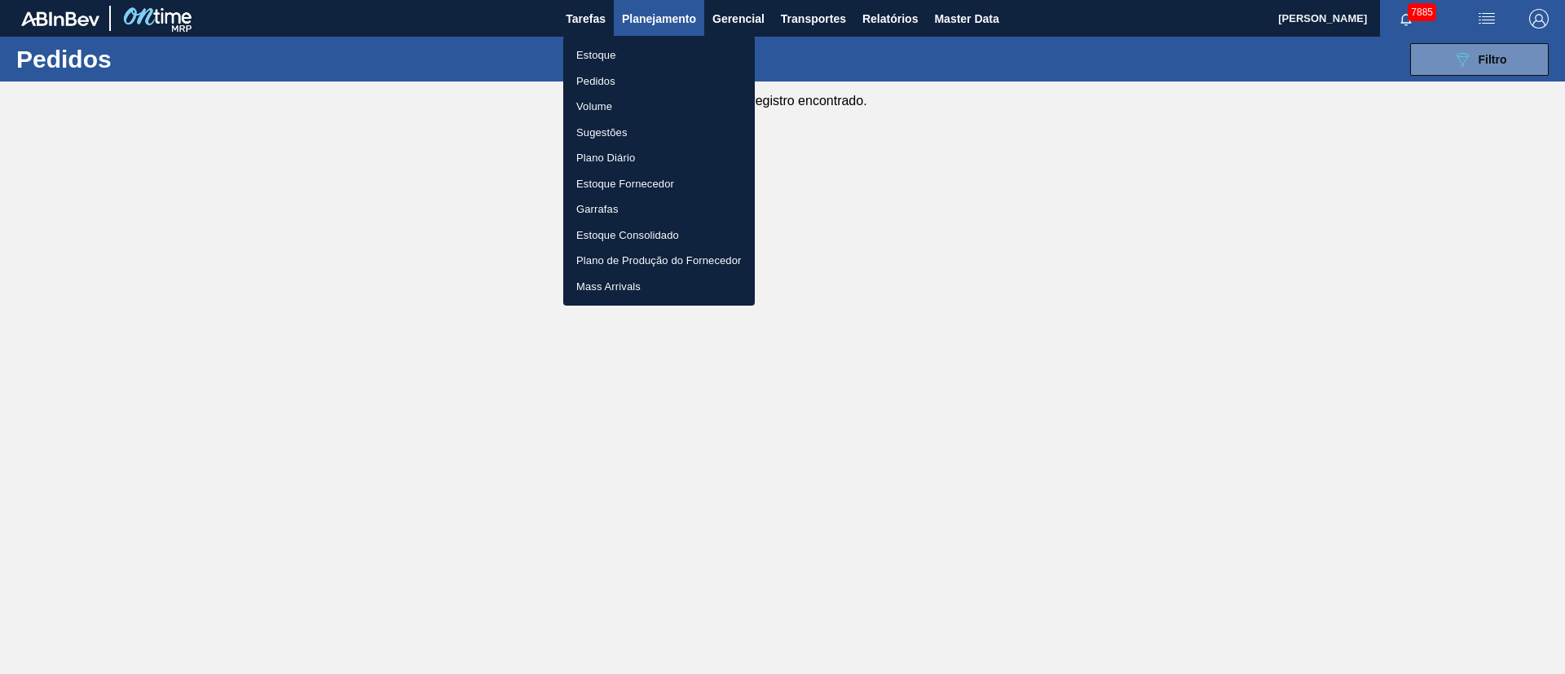
click at [596, 58] on li "Estoque" at bounding box center [659, 55] width 192 height 26
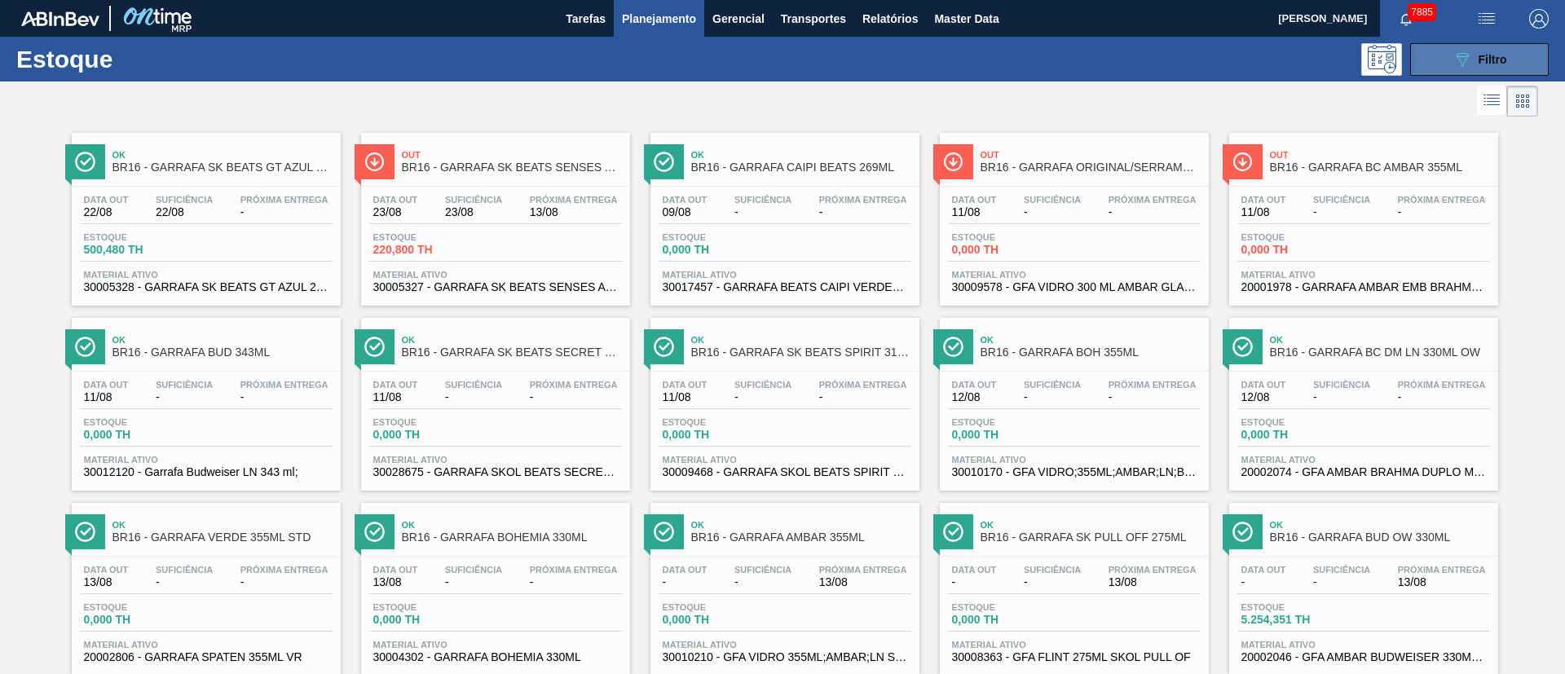
click at [1042, 55] on button "089F7B8B-B2A5-4AFE-B5C0-19BA573D28AC Filtro" at bounding box center [1479, 59] width 139 height 33
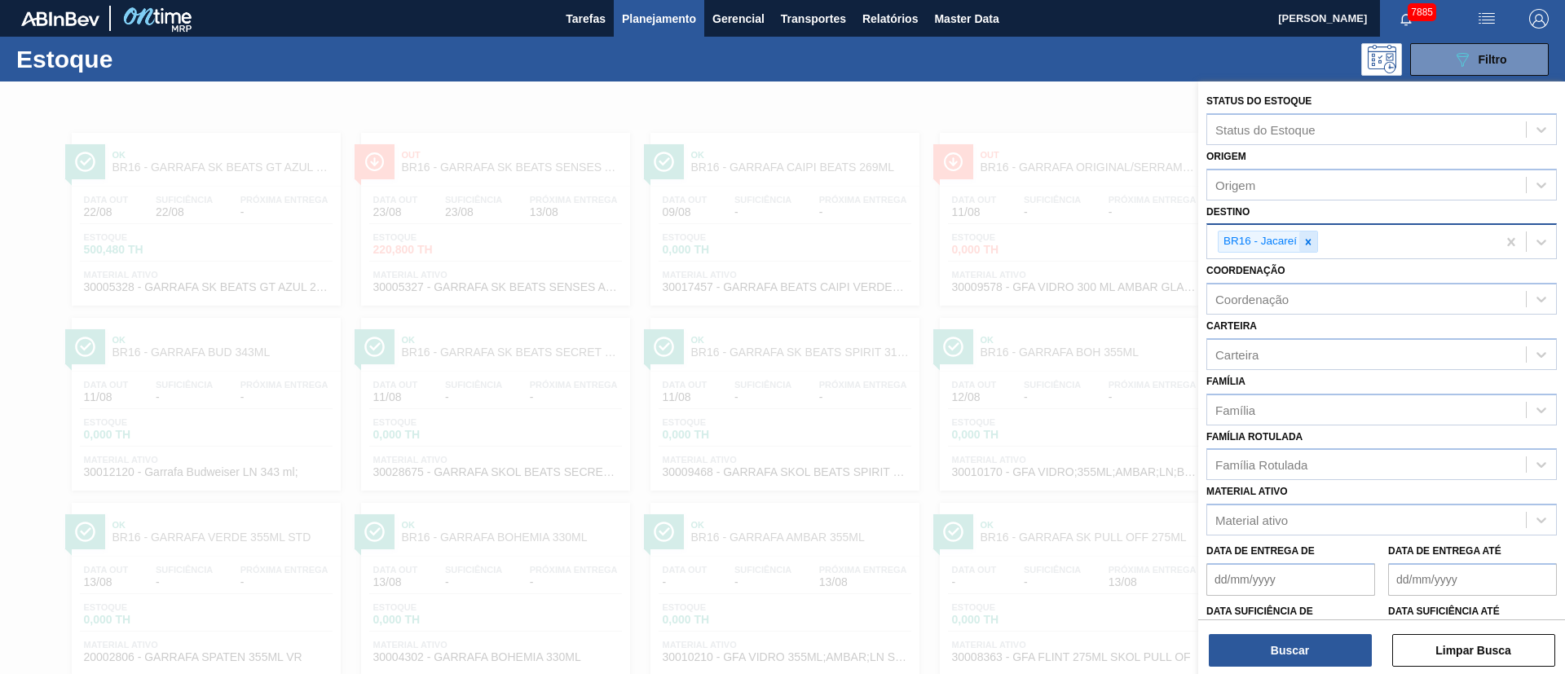
click at [1042, 242] on div at bounding box center [1308, 241] width 18 height 20
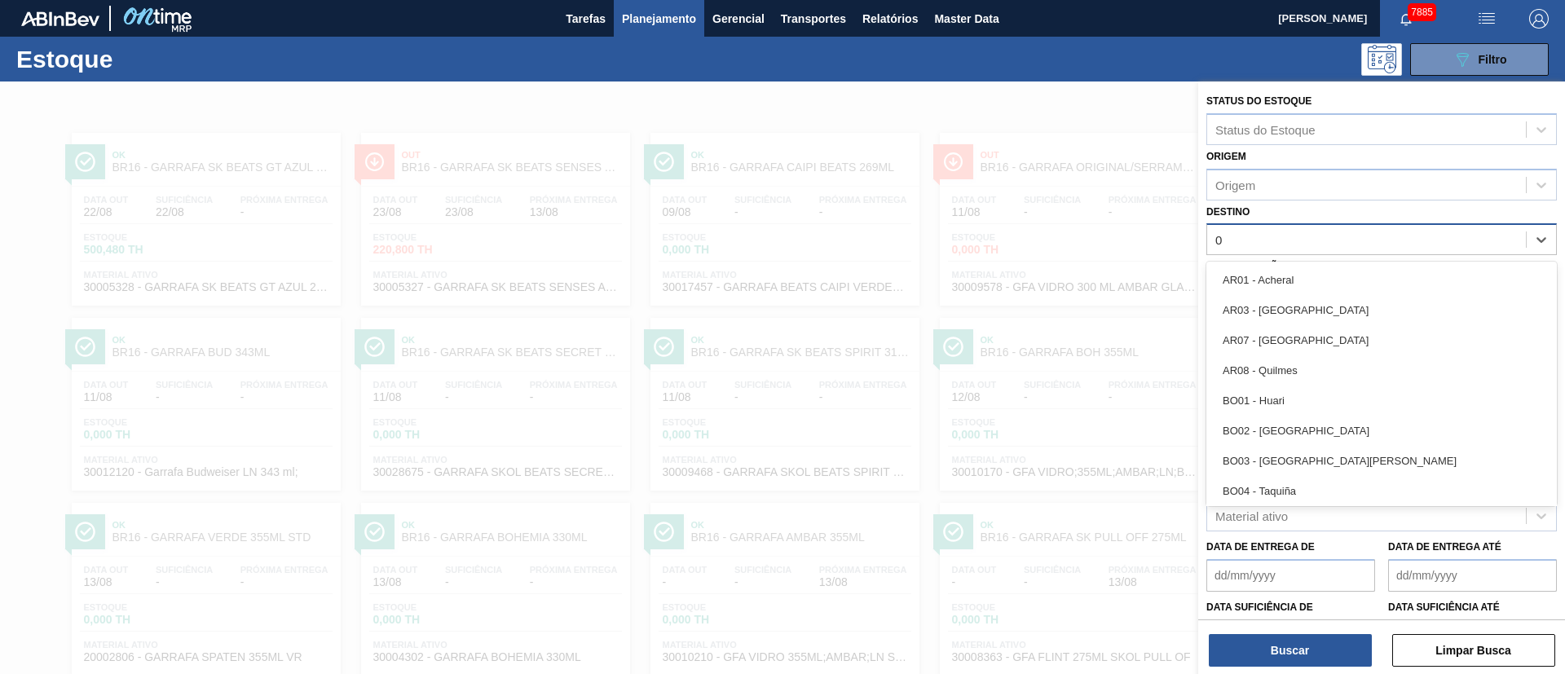
type input "03"
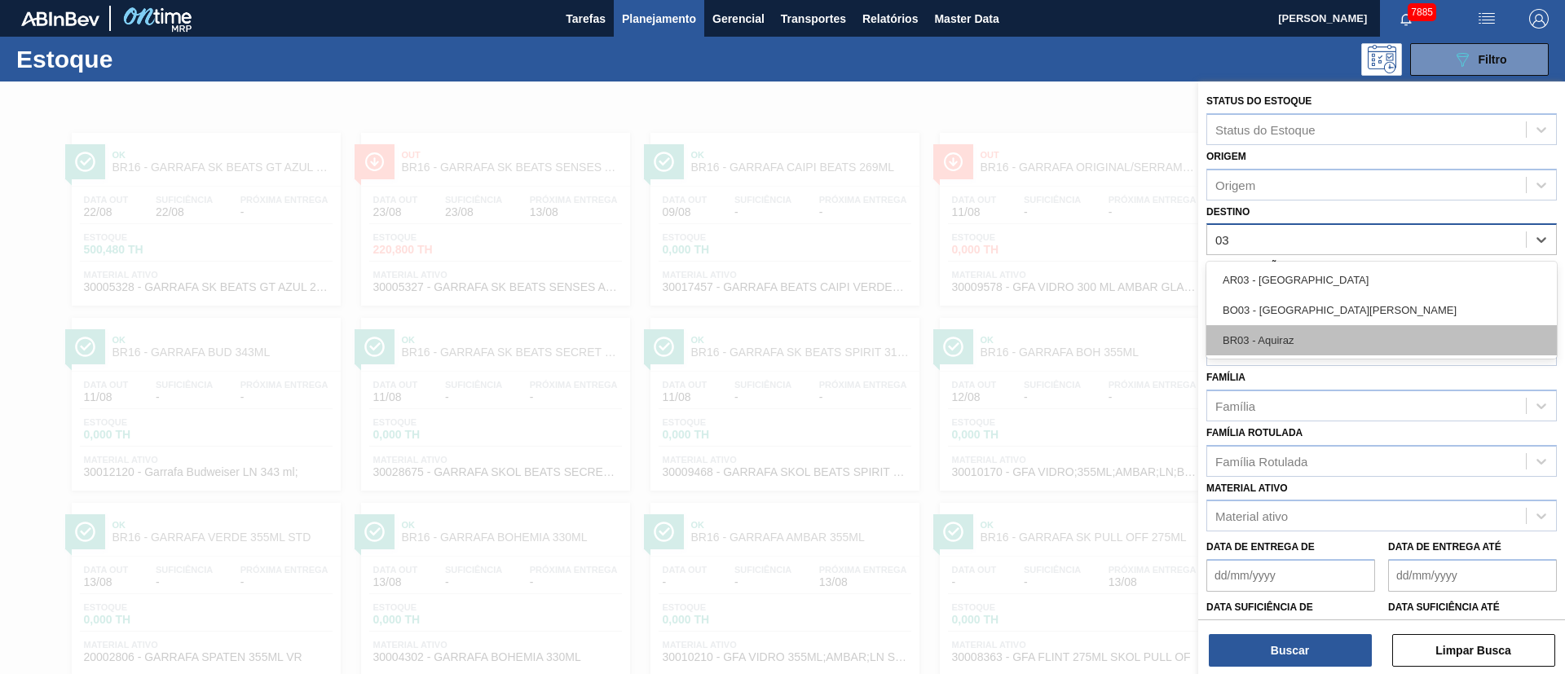
click at [1042, 325] on div "BR03 - Aquiraz" at bounding box center [1381, 340] width 350 height 30
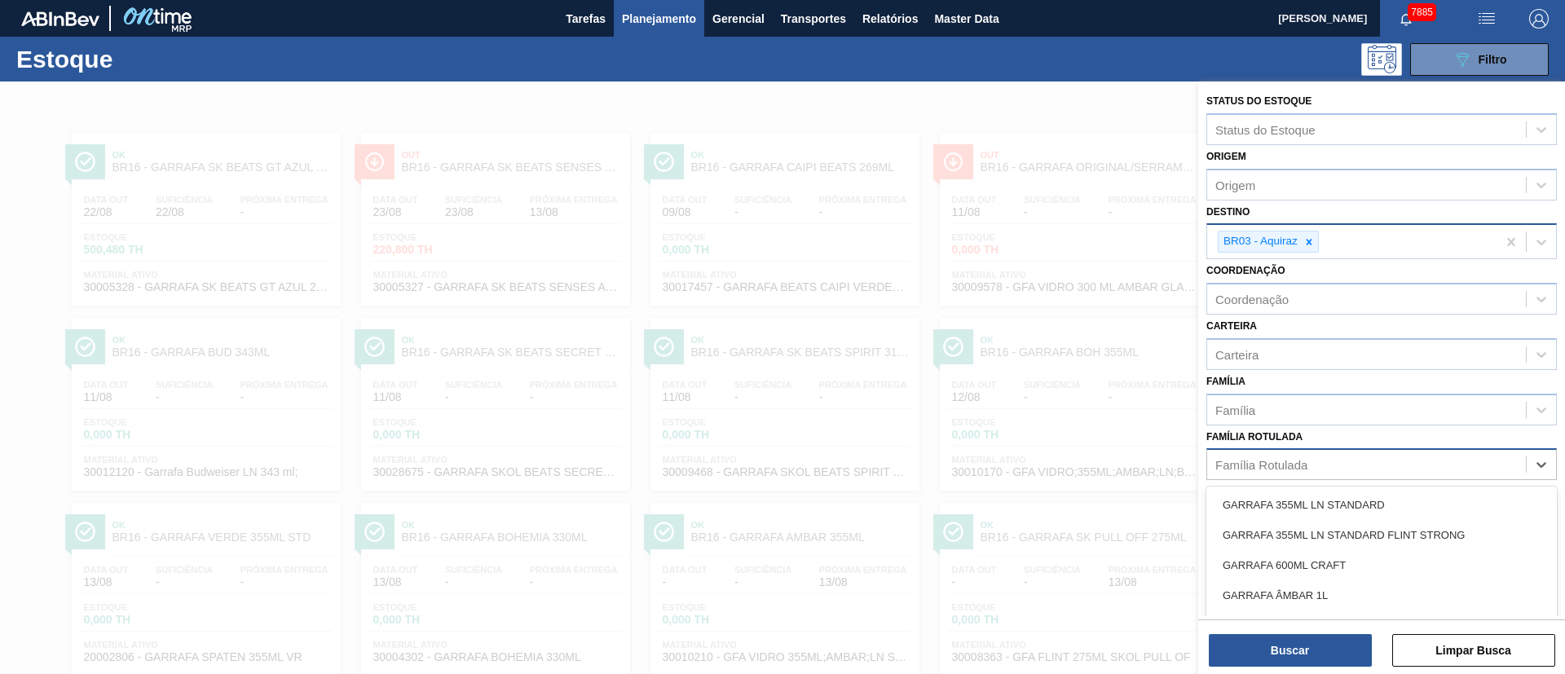
click at [1042, 448] on div "Família Rotulada" at bounding box center [1261, 465] width 92 height 14
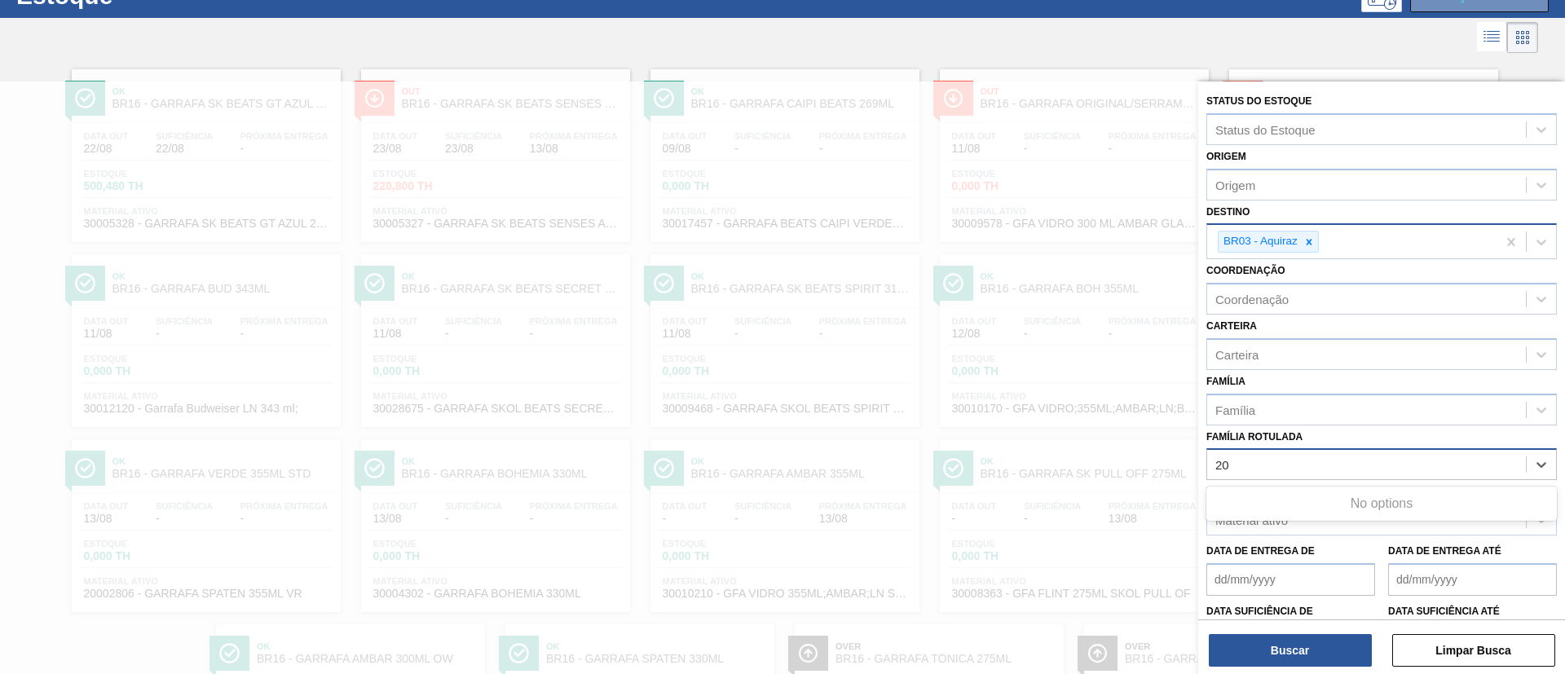
type Rotulada "2"
type Rotulada "20006660"
click at [1042, 133] on div "Status do Estoque" at bounding box center [1265, 129] width 100 height 14
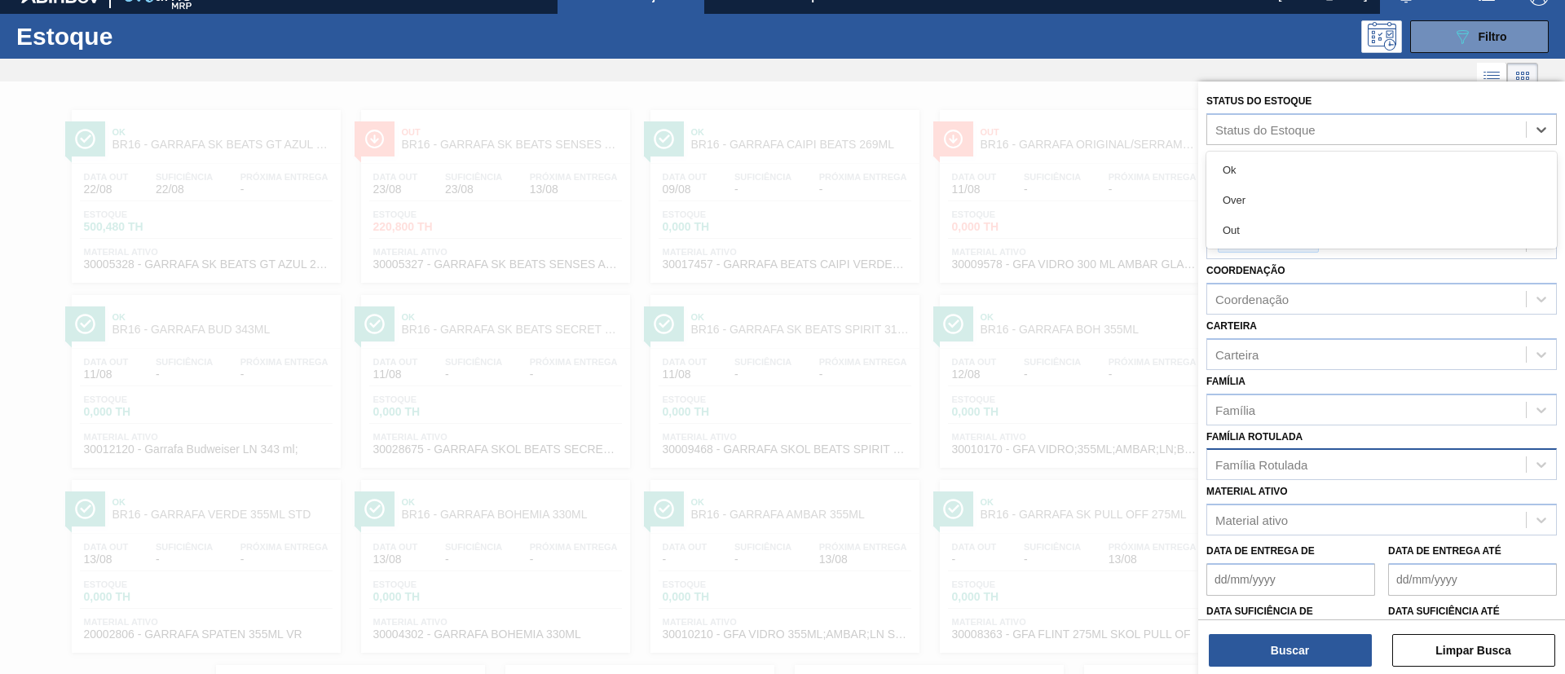
scroll to position [0, 0]
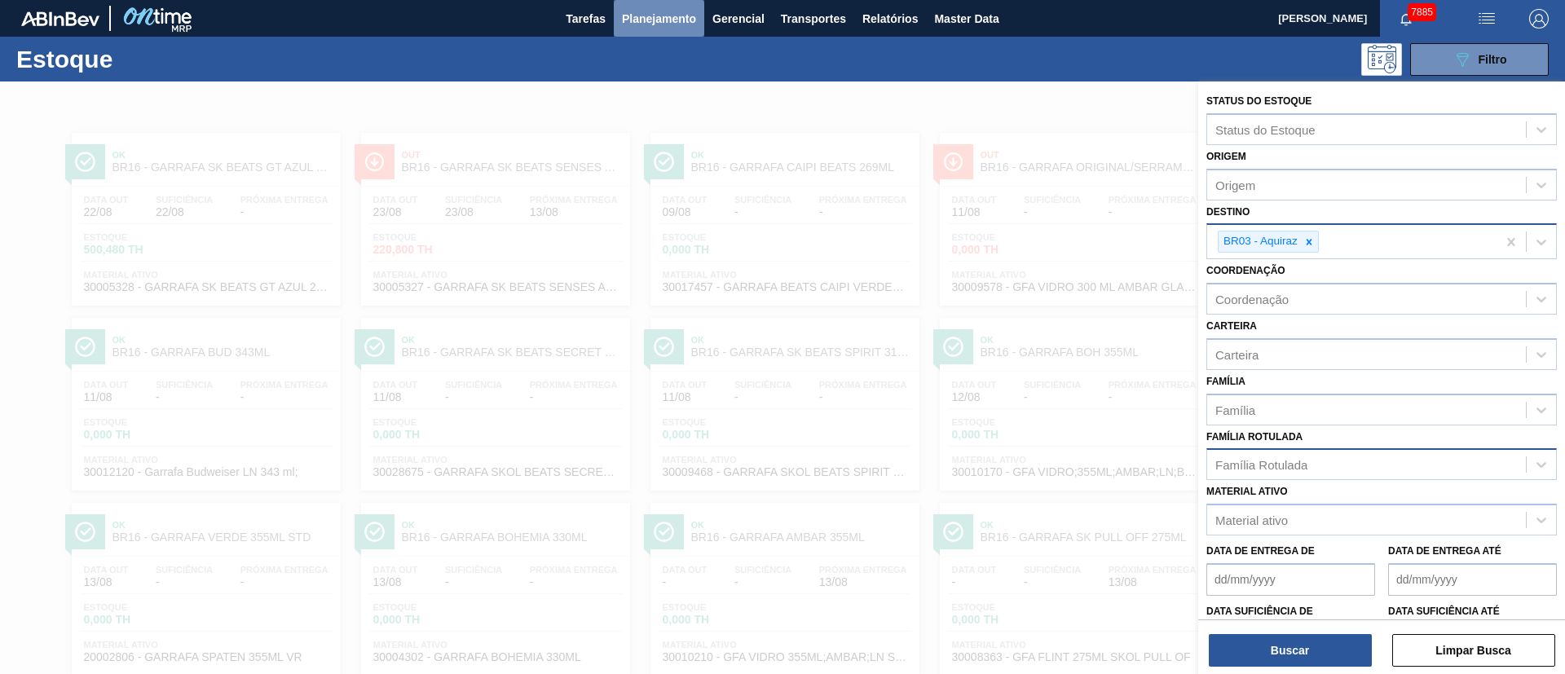
click at [644, 15] on span "Planejamento" at bounding box center [659, 19] width 74 height 20
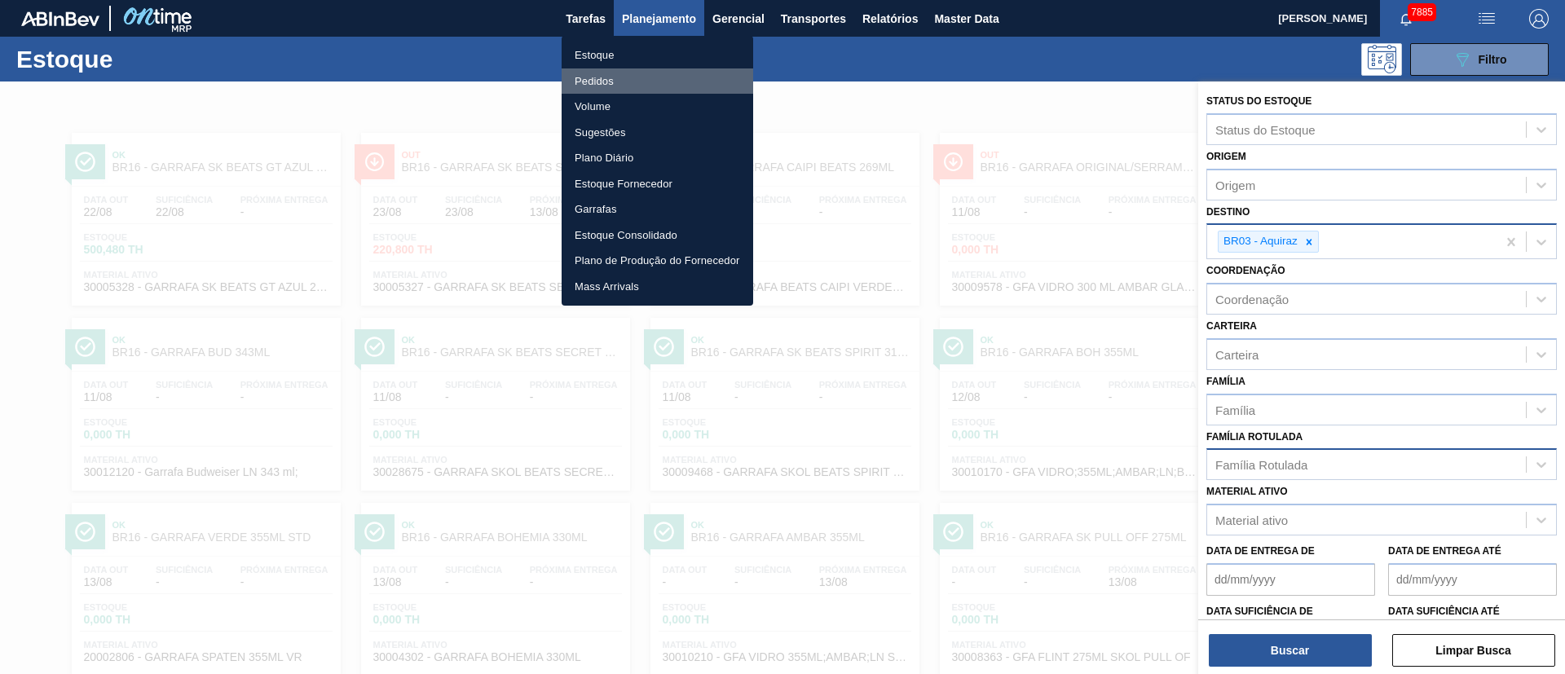
click at [605, 80] on li "Pedidos" at bounding box center [658, 81] width 192 height 26
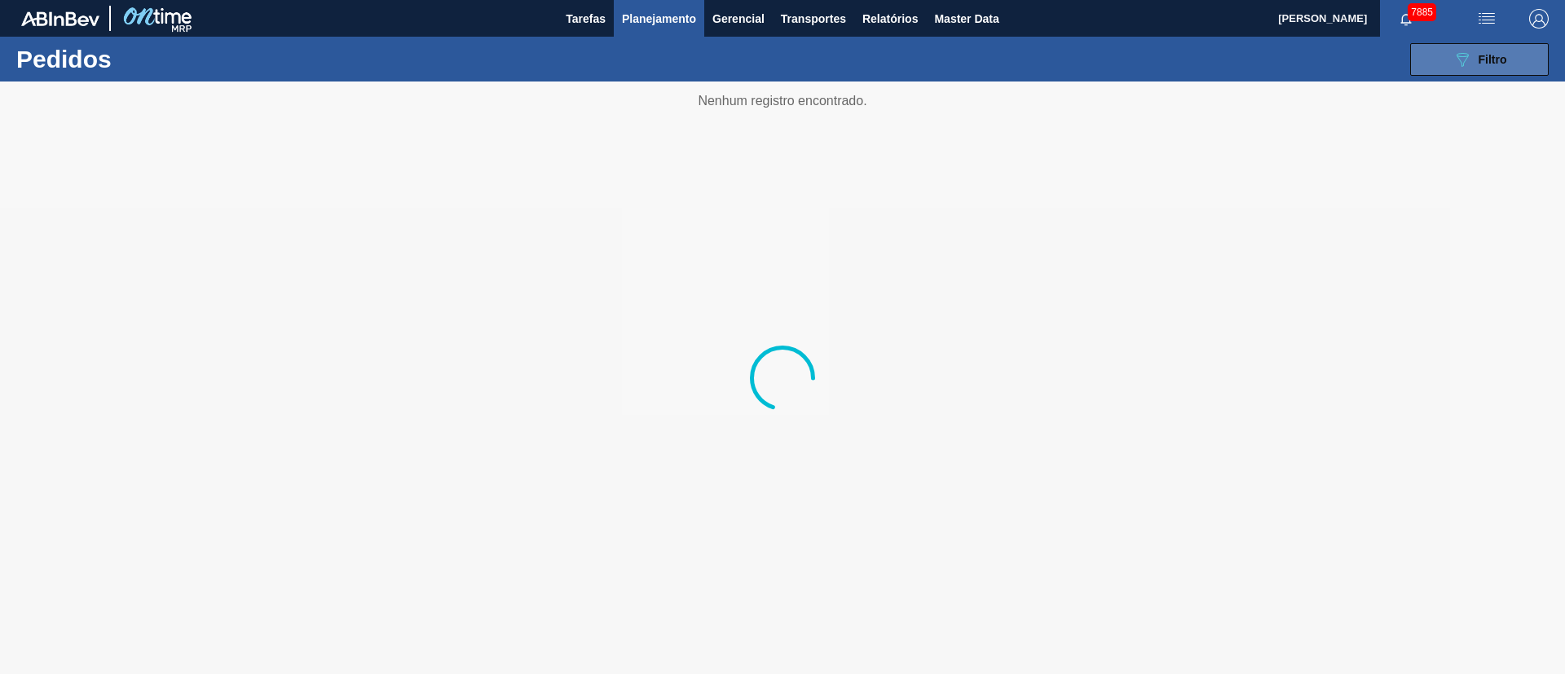
click at [1042, 59] on span "Filtro" at bounding box center [1492, 59] width 29 height 13
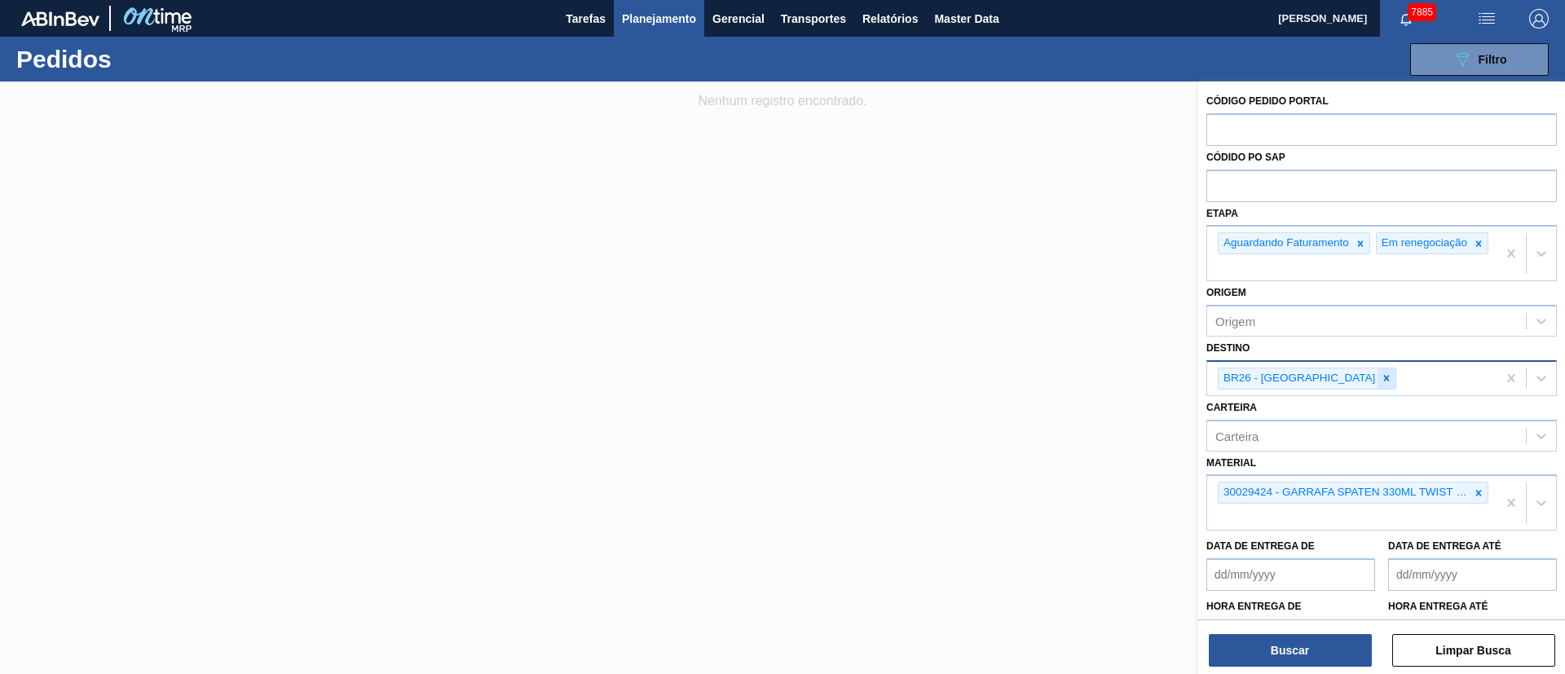
click at [1042, 383] on div at bounding box center [1386, 378] width 18 height 20
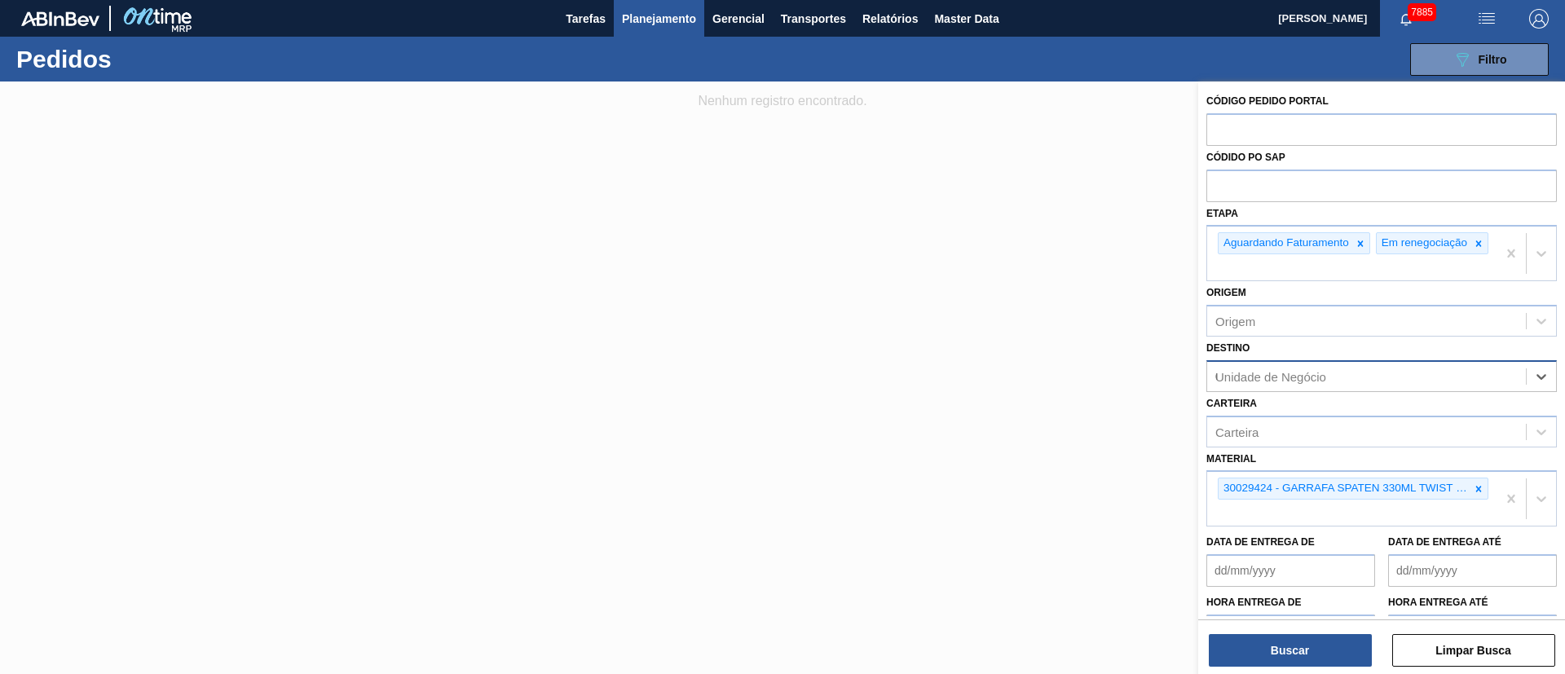
type input "03"
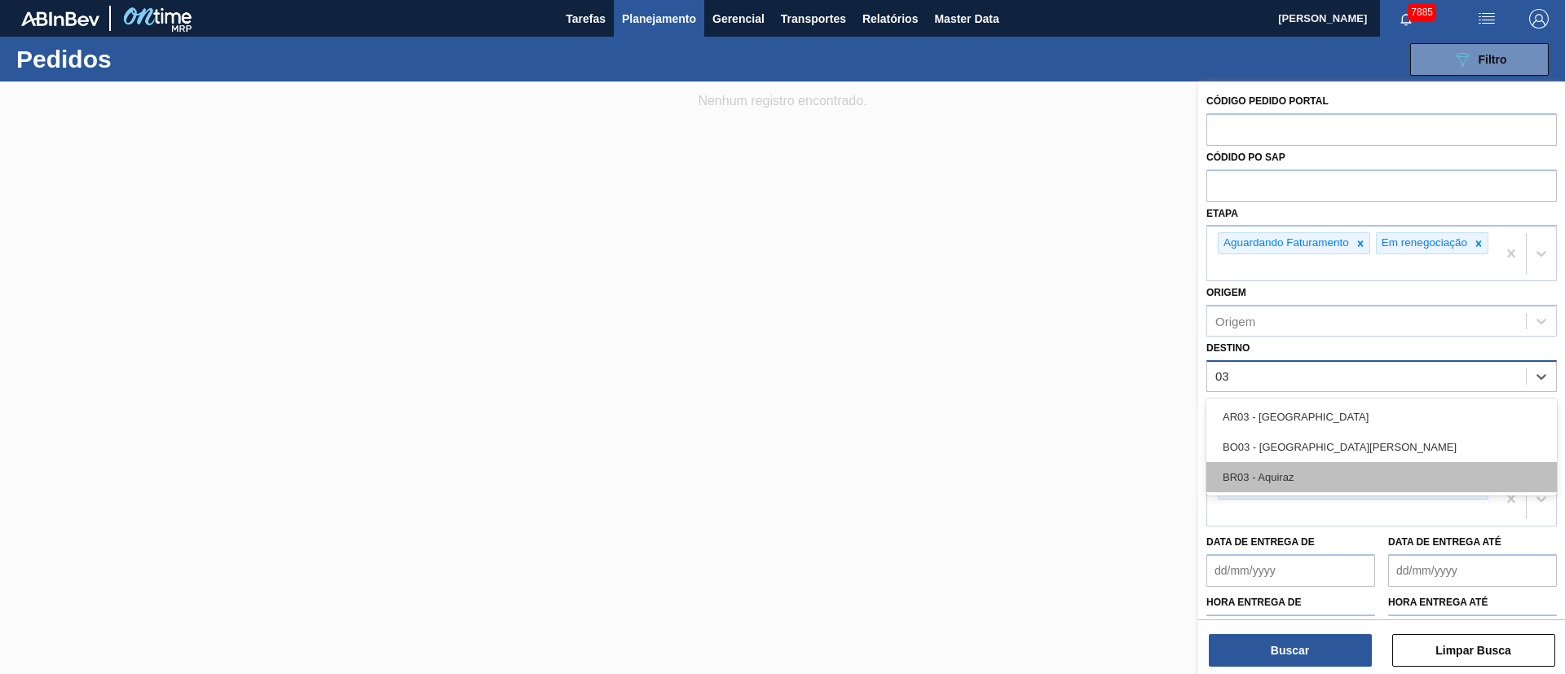
click at [1042, 448] on div "BR03 - Aquiraz" at bounding box center [1381, 477] width 350 height 30
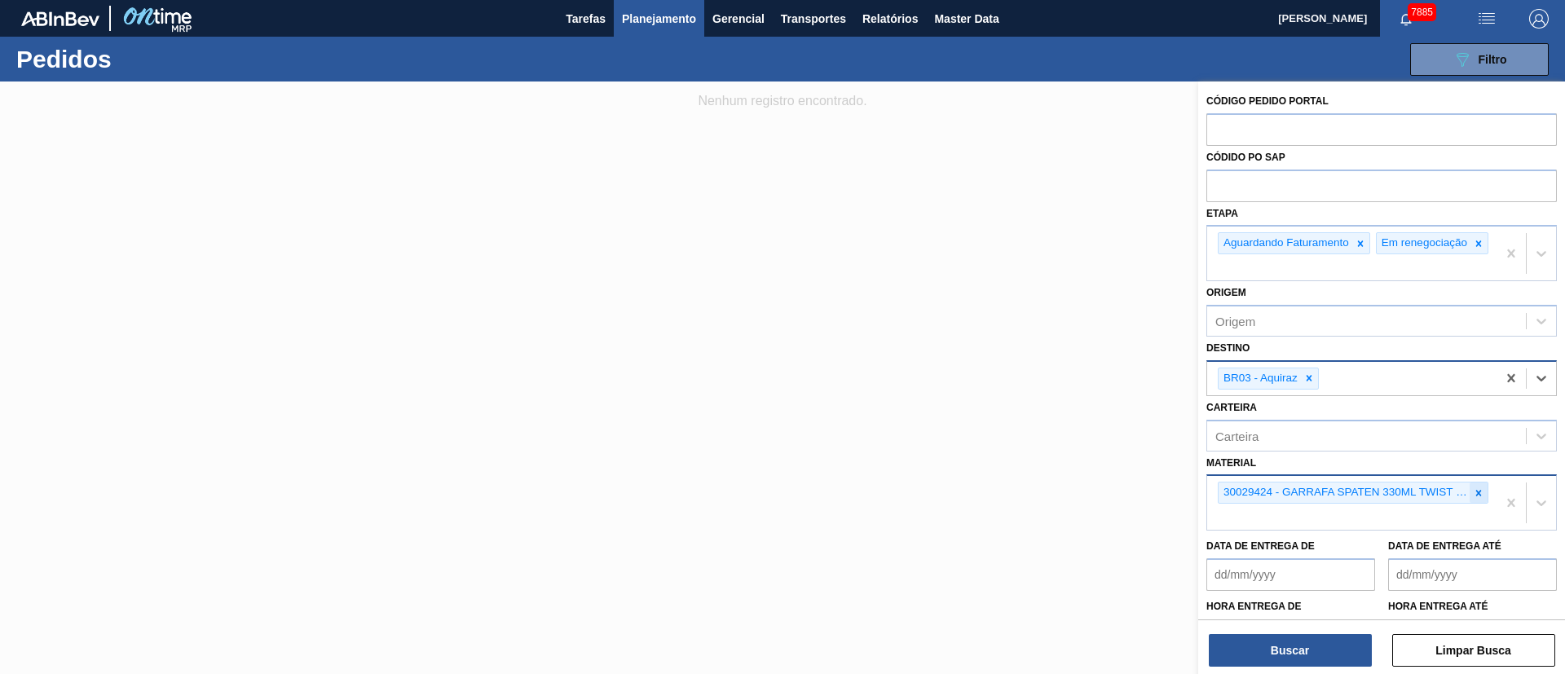
click at [1042, 448] on icon at bounding box center [1478, 492] width 11 height 11
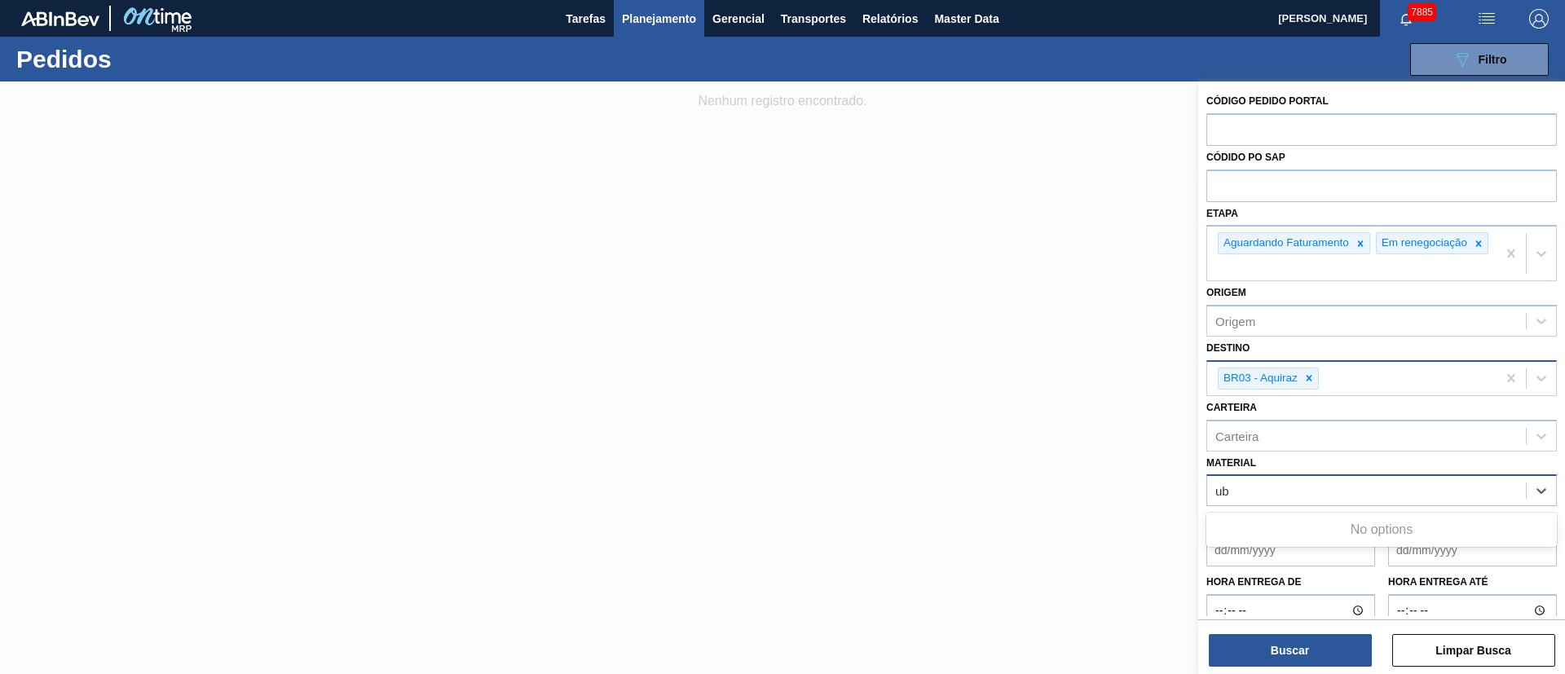
type input "u"
type input "200066"
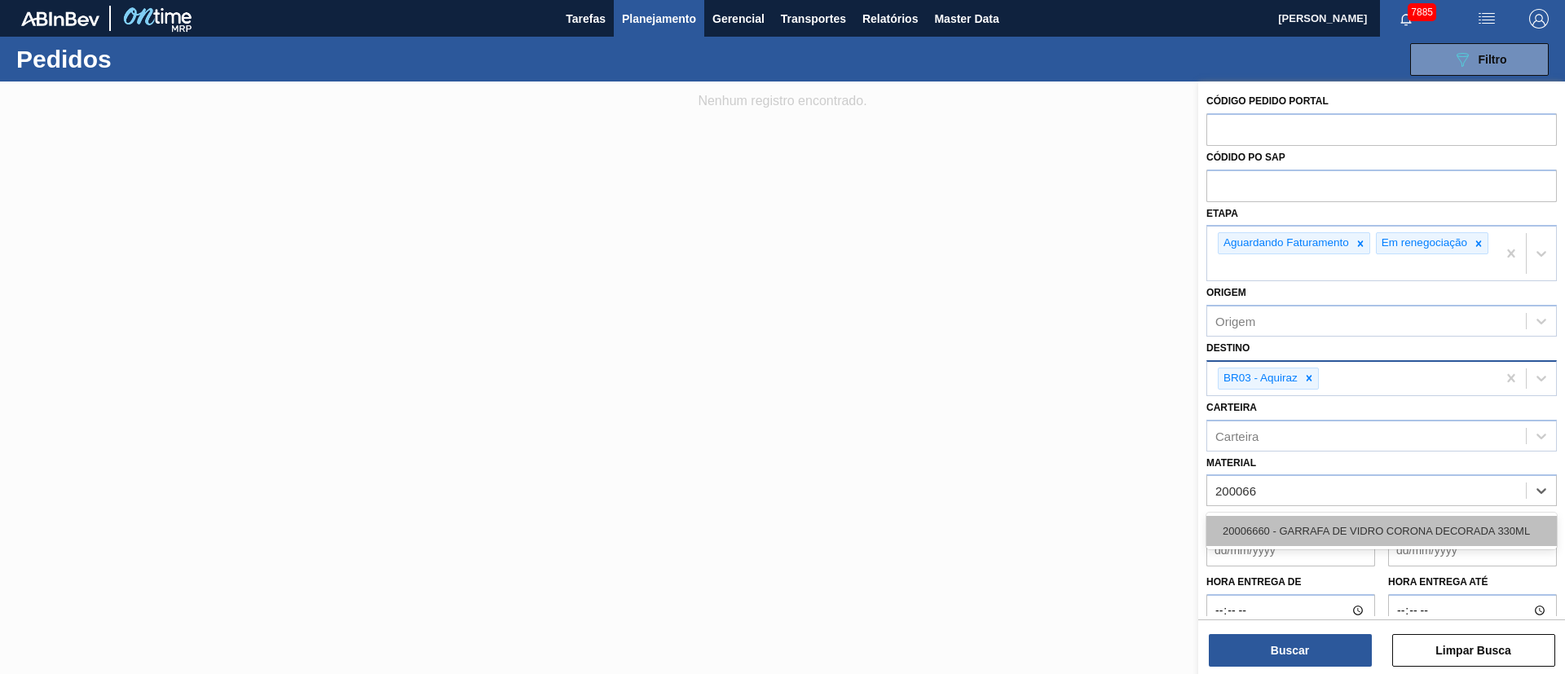
click at [1042, 448] on div "20006660 - GARRAFA DE VIDRO CORONA DECORADA 330ML" at bounding box center [1381, 531] width 350 height 30
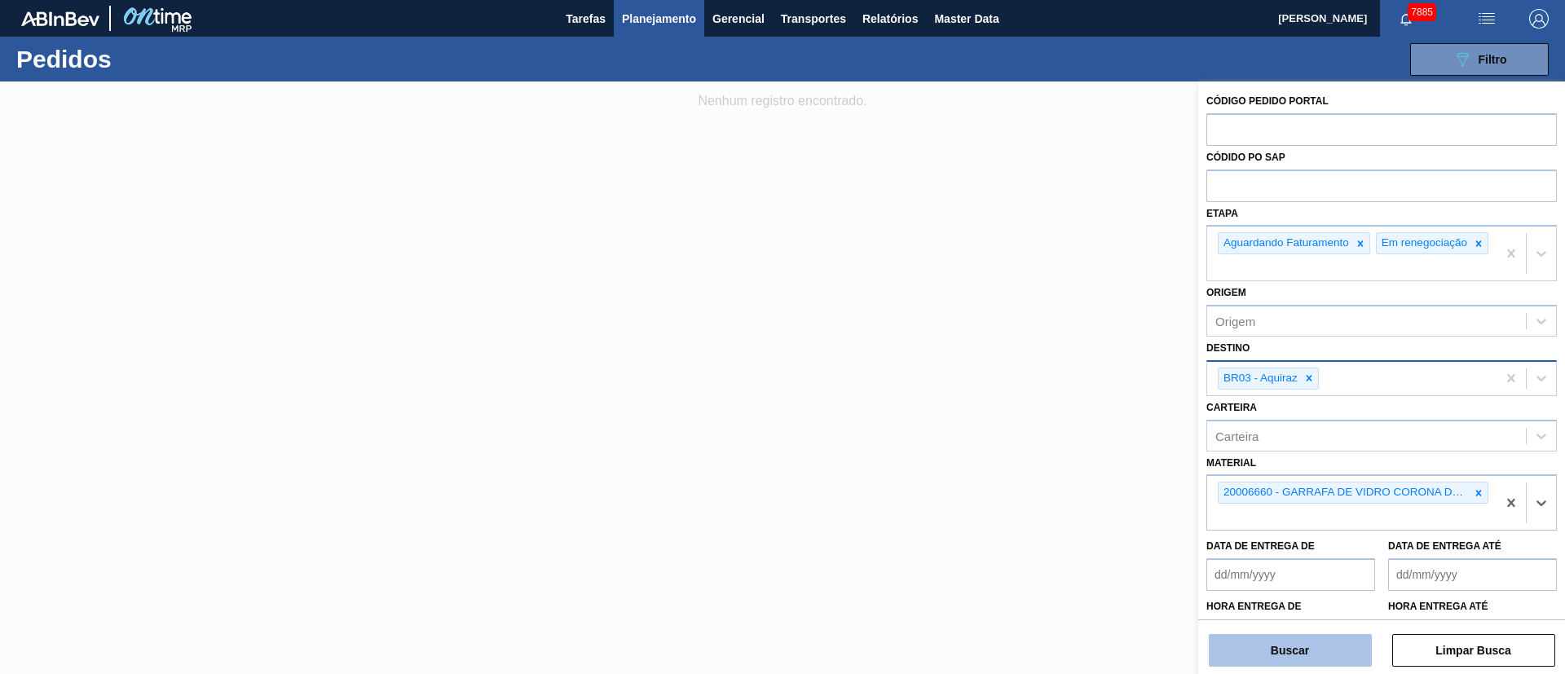
click at [1042, 448] on button "Buscar" at bounding box center [1290, 650] width 163 height 33
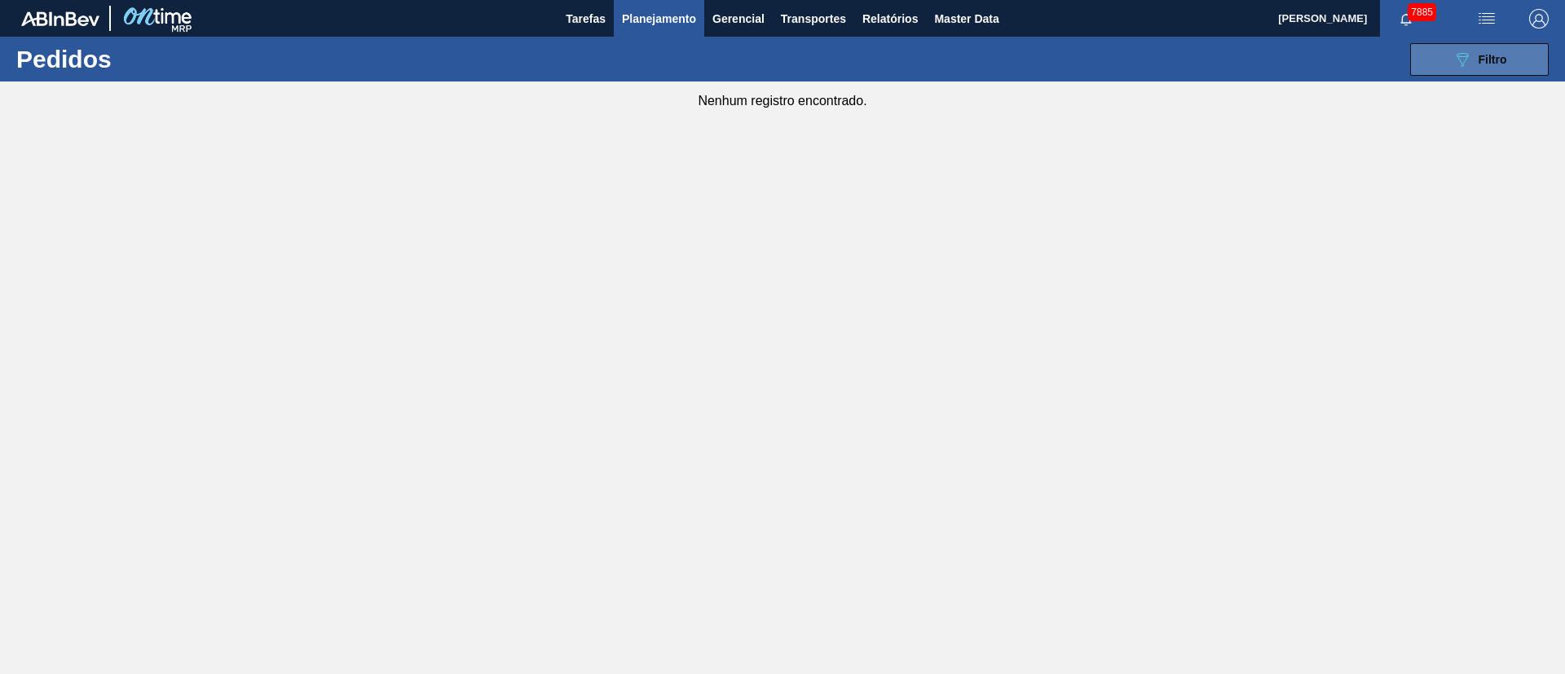
click at [1042, 63] on button "089F7B8B-B2A5-4AFE-B5C0-19BA573D28AC Filtro" at bounding box center [1479, 59] width 139 height 33
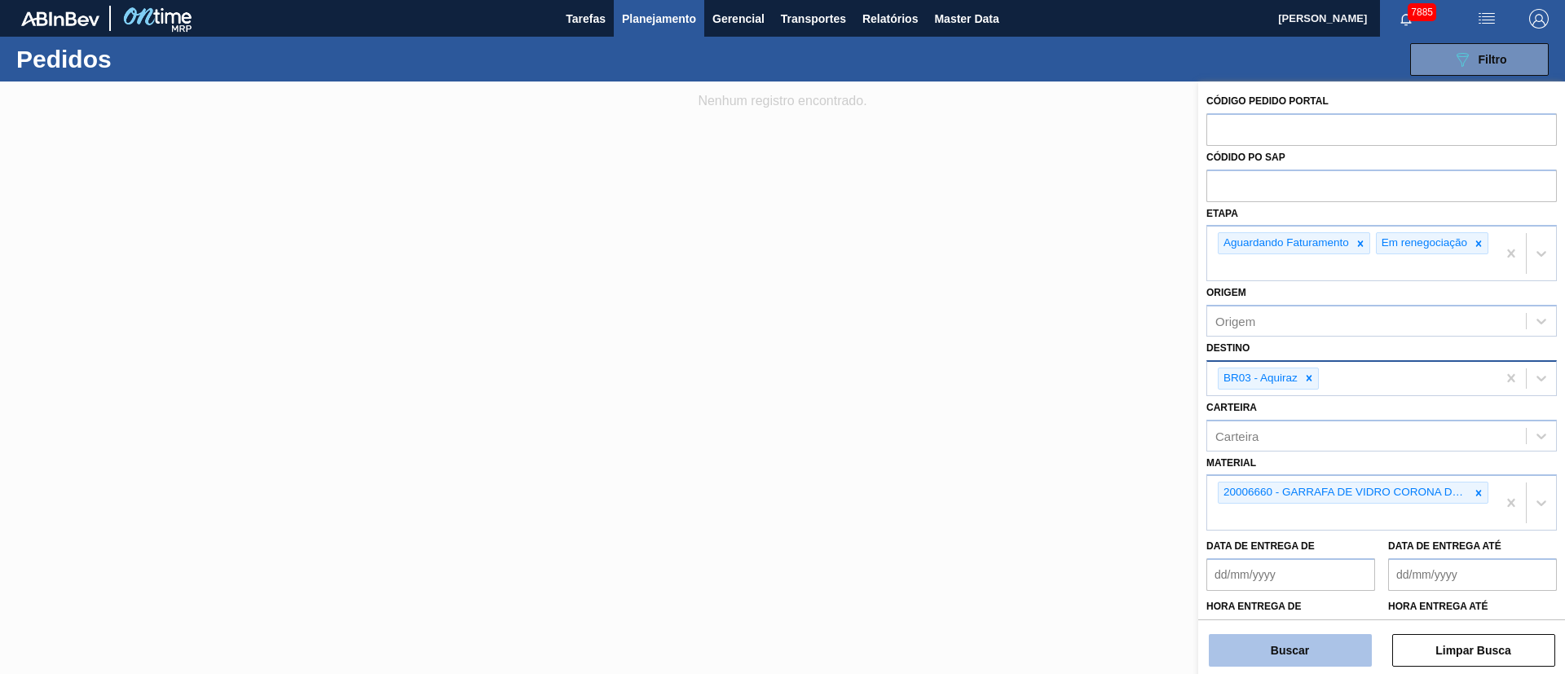
click at [1042, 448] on button "Buscar" at bounding box center [1290, 650] width 163 height 33
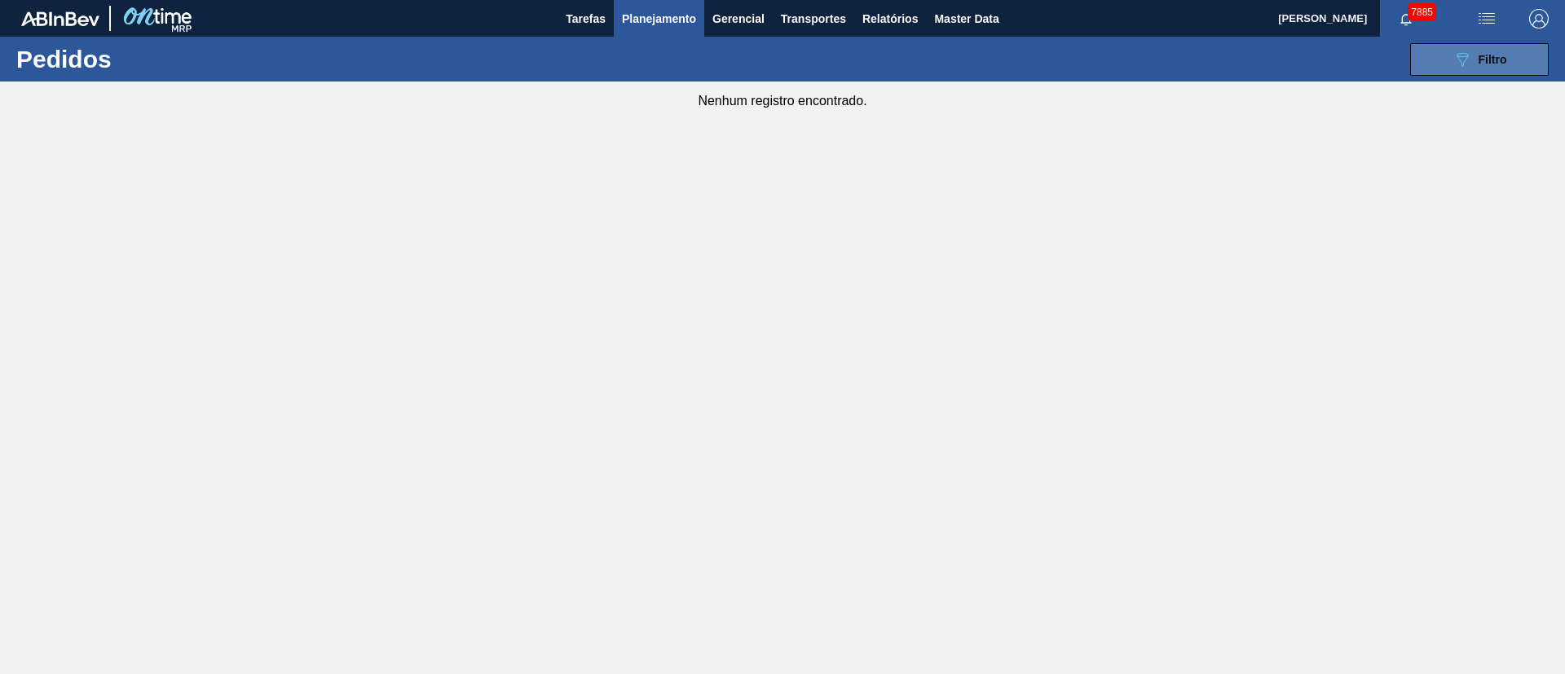
click at [1042, 53] on icon at bounding box center [1462, 60] width 12 height 14
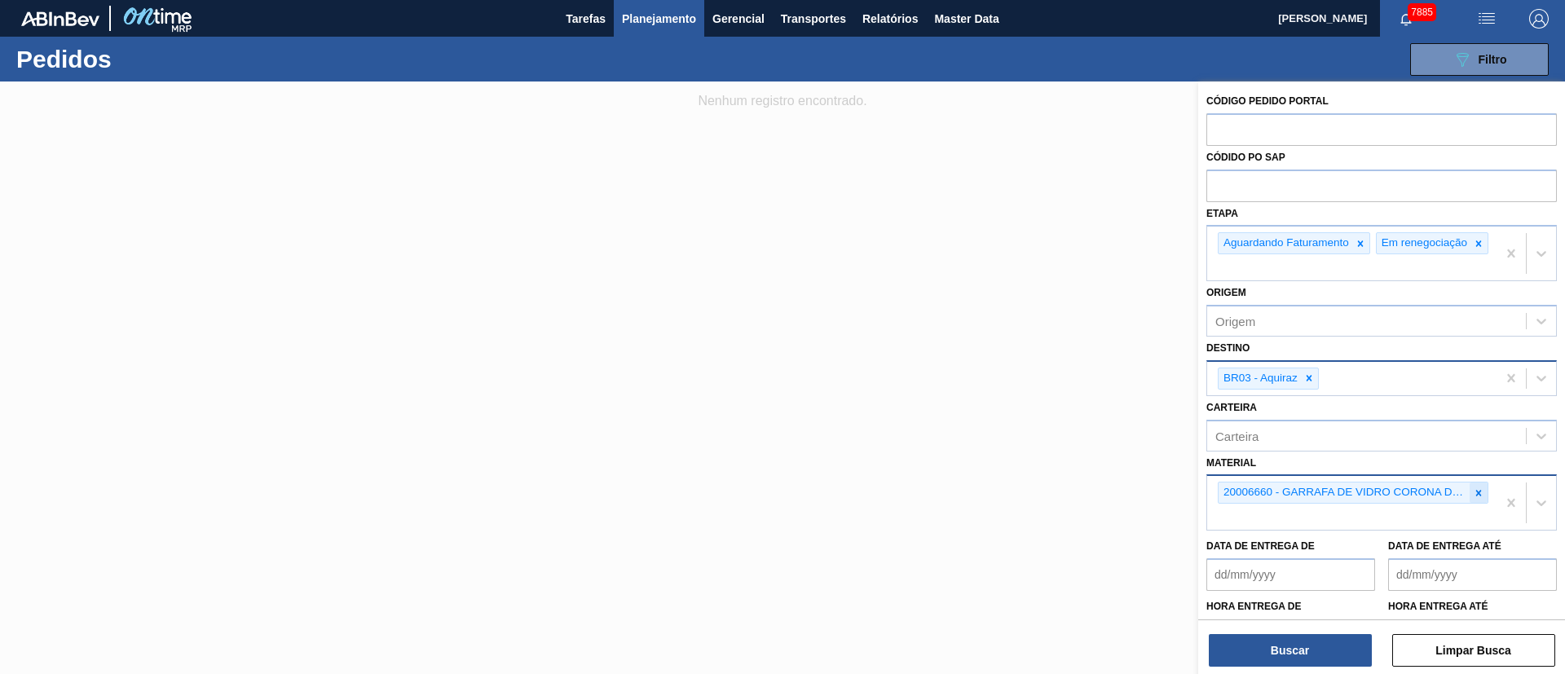
click at [1042, 448] on icon at bounding box center [1478, 492] width 11 height 11
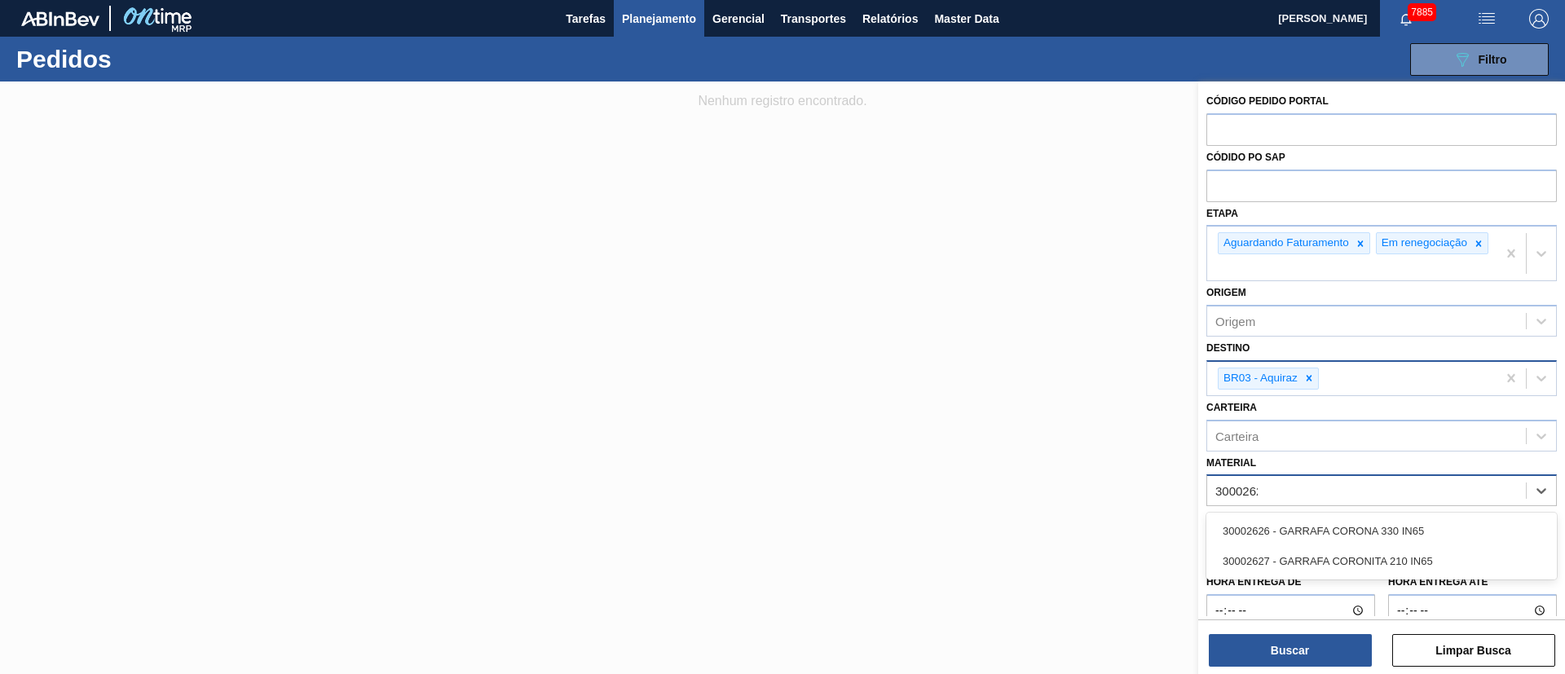
type input "30002626"
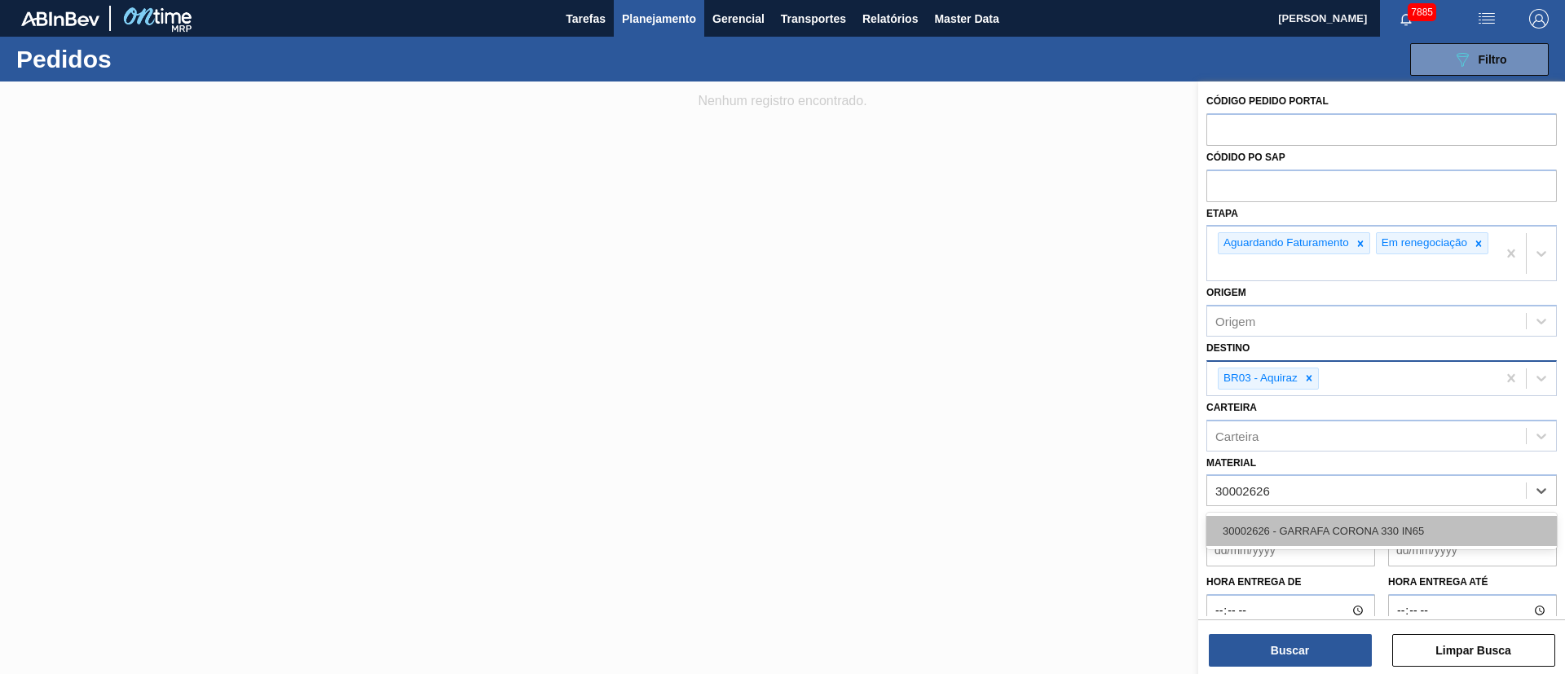
click at [1042, 448] on div "30002626 - GARRAFA CORONA 330 IN65" at bounding box center [1381, 531] width 350 height 30
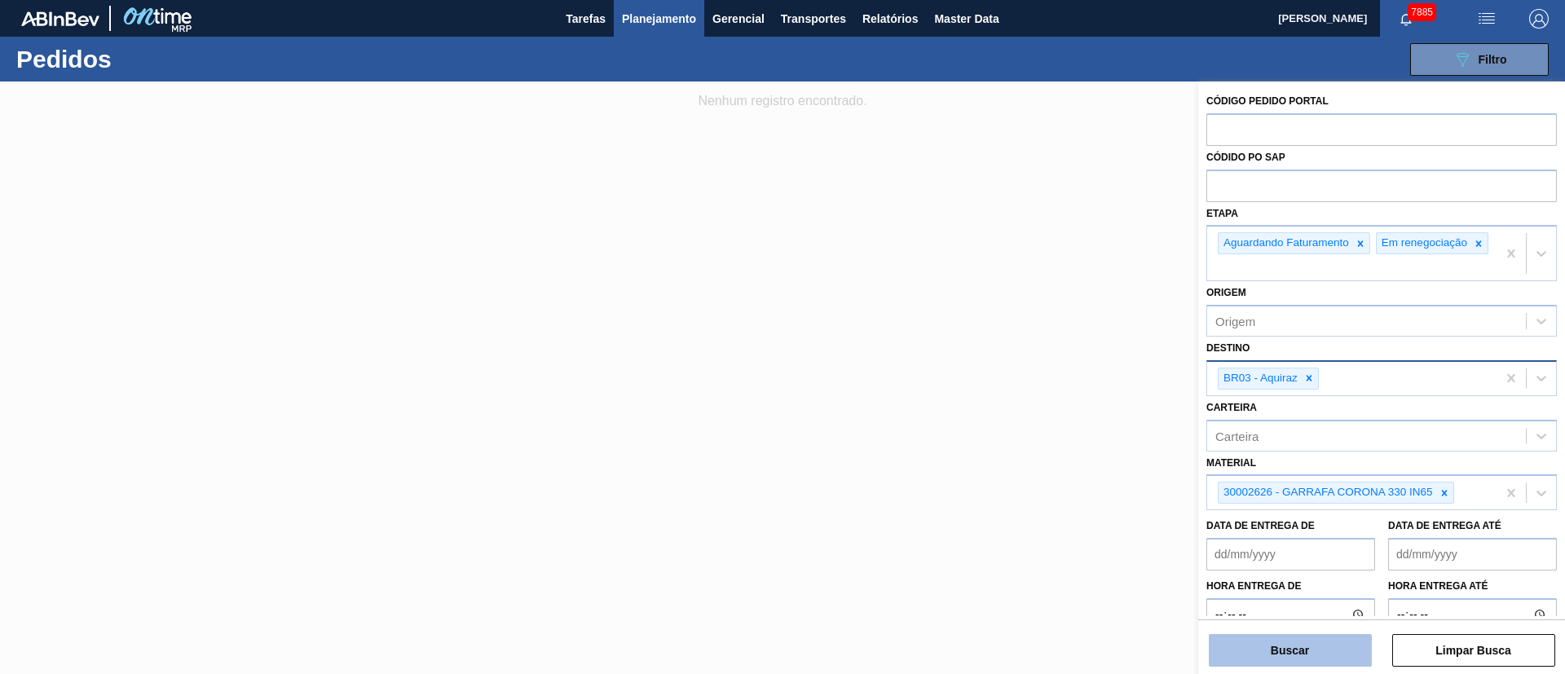
click at [1042, 448] on button "Buscar" at bounding box center [1290, 650] width 163 height 33
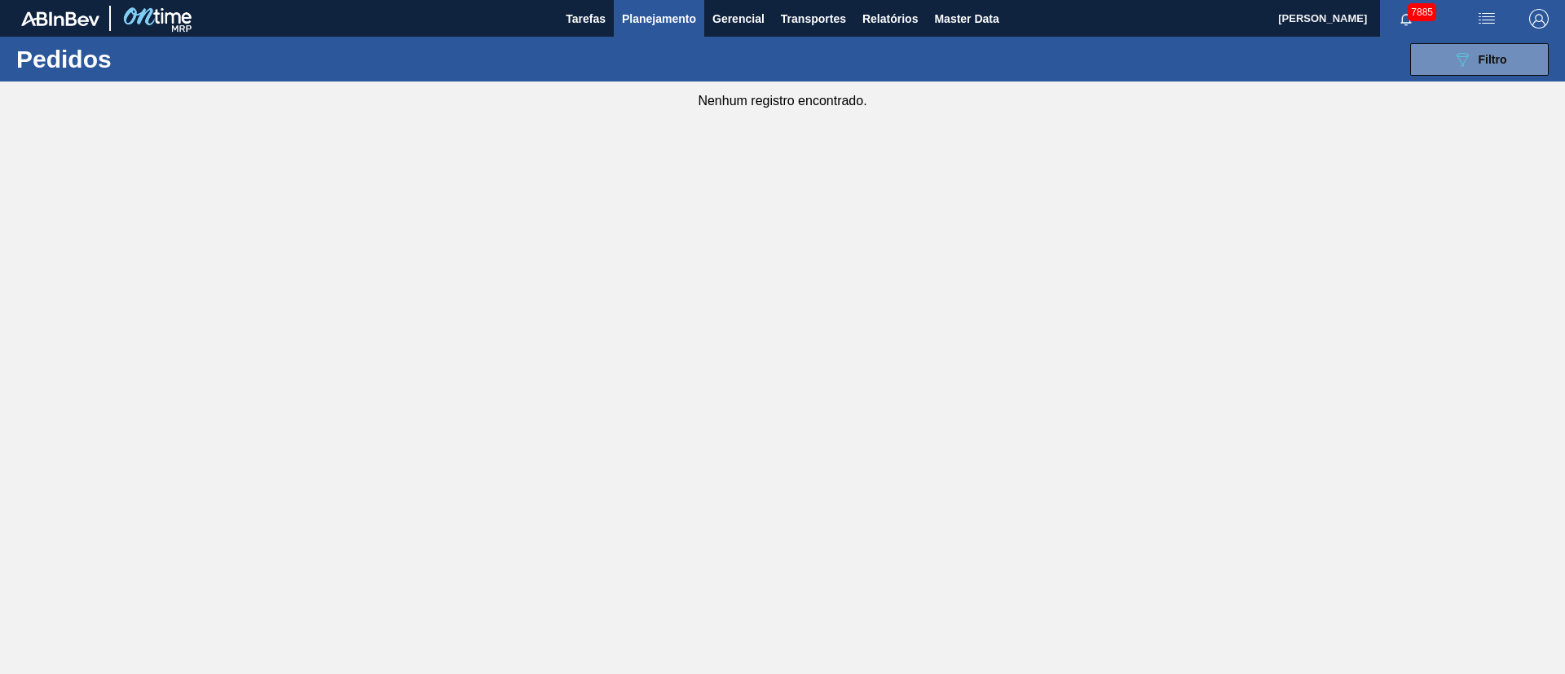
click at [642, 24] on span "Planejamento" at bounding box center [659, 19] width 74 height 20
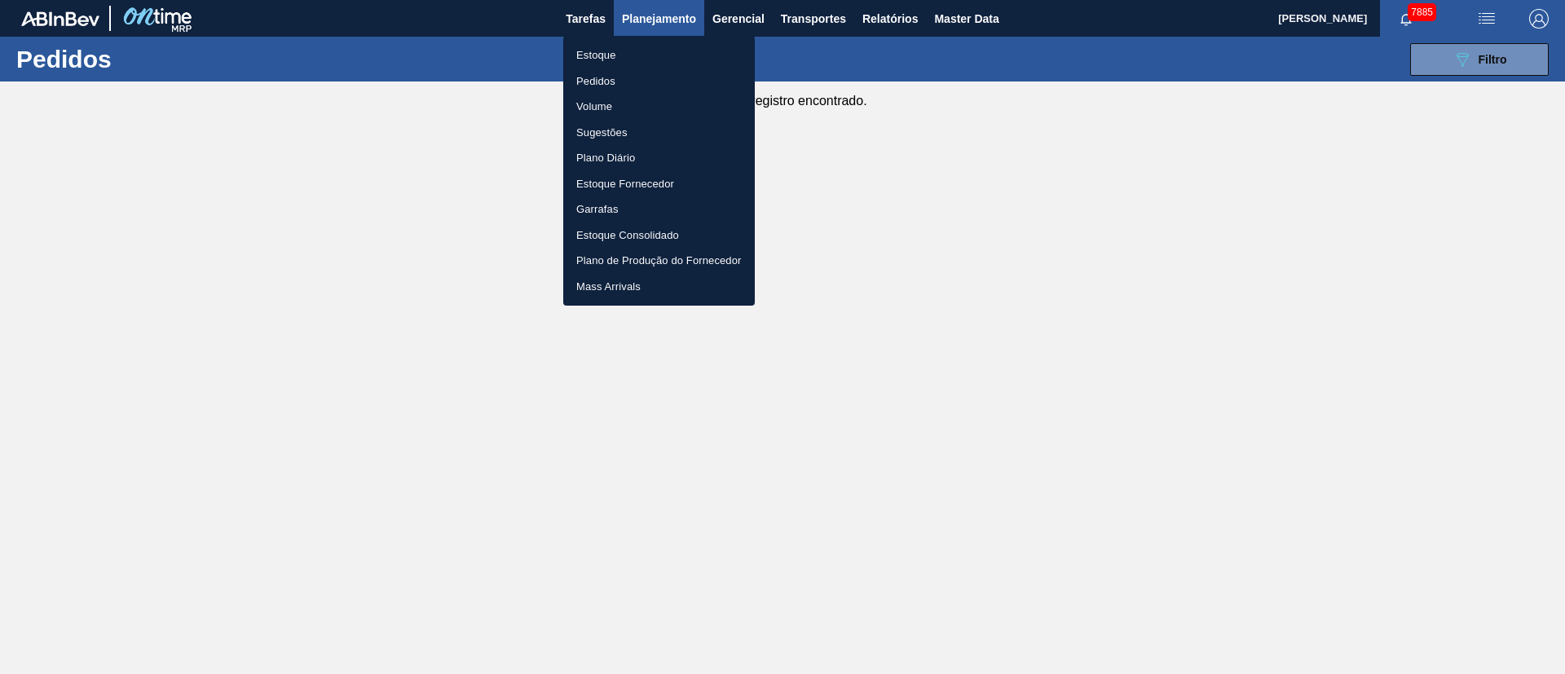
click at [596, 103] on li "Volume" at bounding box center [659, 107] width 192 height 26
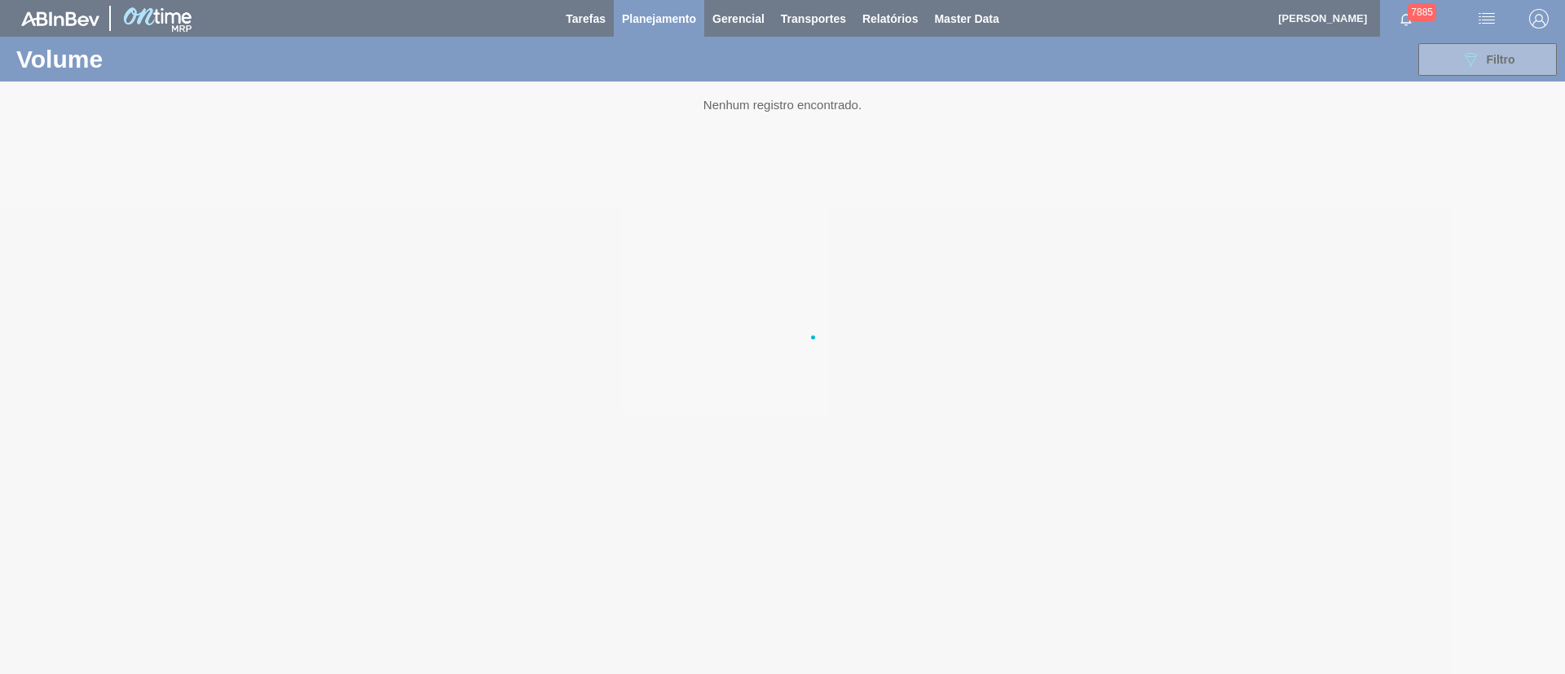
click at [610, 78] on div at bounding box center [782, 337] width 1565 height 674
click at [665, 19] on div at bounding box center [782, 337] width 1565 height 674
